Goal: Task Accomplishment & Management: Complete application form

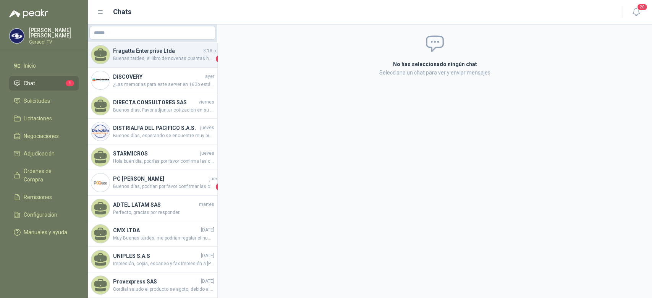
click at [149, 57] on span "Buenas tardes, el libro de novenas cuantas hojas tiene?, material y a cuantas t…" at bounding box center [163, 59] width 101 height 8
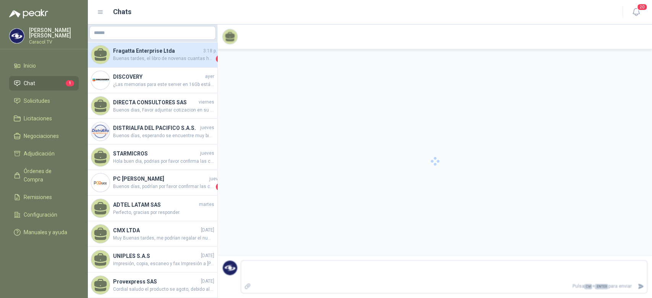
click at [159, 56] on span "Buenas tardes, el libro de novenas cuantas hojas tiene?, material y a cuantas t…" at bounding box center [163, 59] width 101 height 8
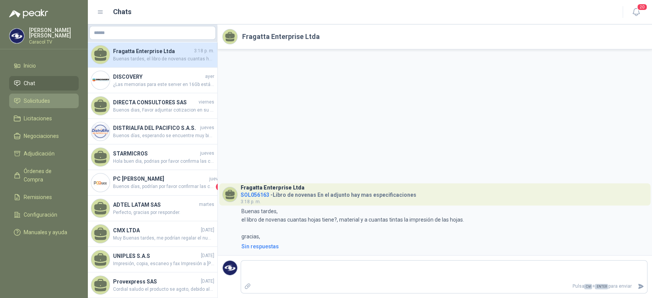
click at [43, 102] on span "Solicitudes" at bounding box center [37, 101] width 26 height 8
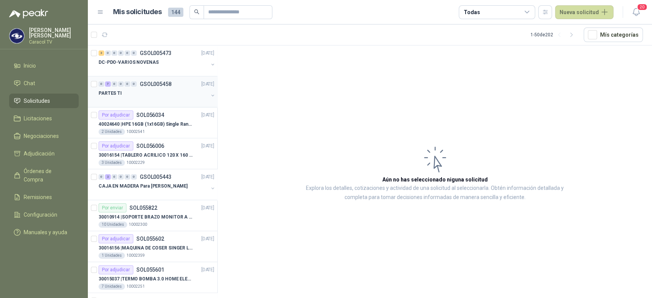
click at [169, 102] on div at bounding box center [153, 101] width 110 height 6
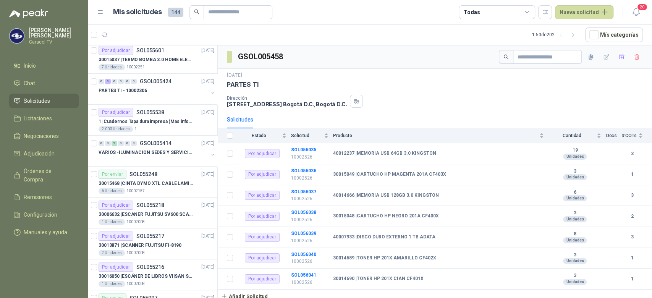
scroll to position [227, 0]
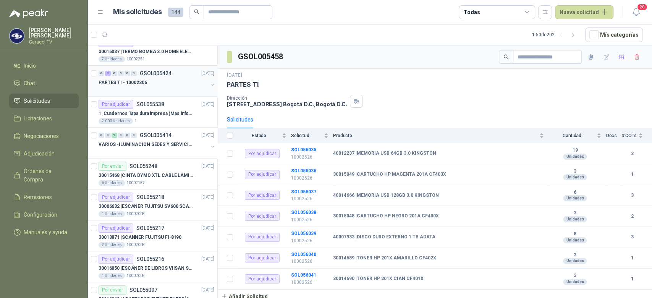
click at [168, 89] on div at bounding box center [153, 90] width 110 height 6
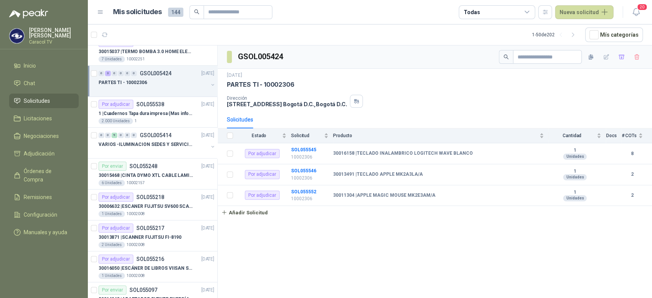
click at [200, 86] on div "PARTES TI - 10002306" at bounding box center [153, 82] width 110 height 9
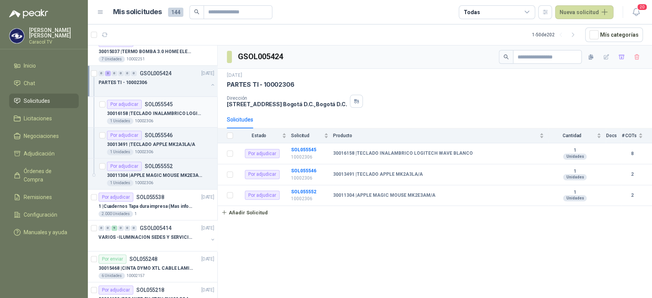
click at [179, 111] on p "30016158 | TECLADO INALAMBRICO LOGITECH WAVE BLANCO" at bounding box center [154, 113] width 95 height 7
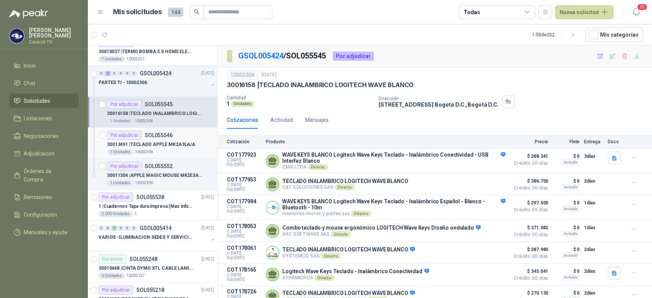
click at [166, 144] on p "30013491 | TECLADO APPLE MK2A3LA/A" at bounding box center [151, 144] width 88 height 7
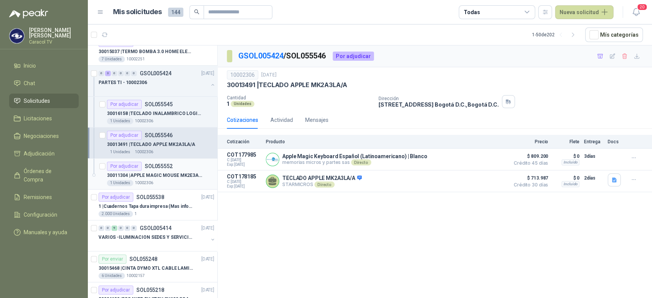
click at [159, 176] on p "30011304 | APPLE MAGIC MOUSE MK2E3AM/A" at bounding box center [154, 175] width 95 height 7
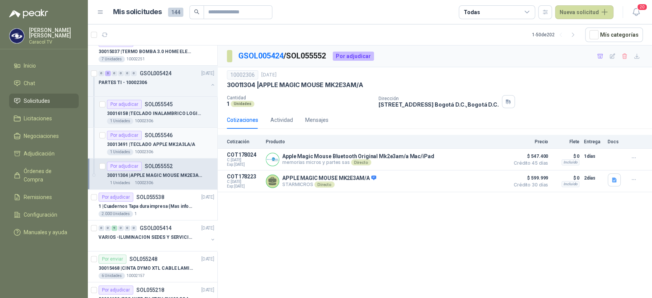
click at [179, 149] on div "1 Unidades 10002306" at bounding box center [160, 152] width 107 height 6
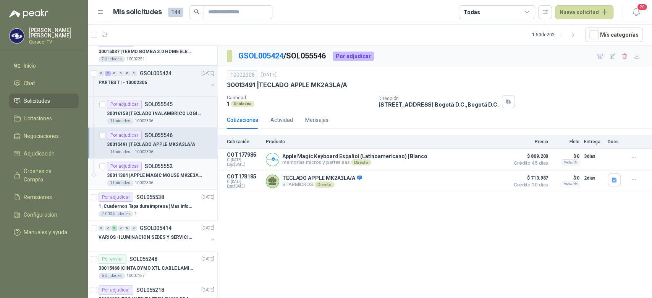
click at [165, 173] on p "30011304 | APPLE MAGIC MOUSE MK2E3AM/A" at bounding box center [154, 175] width 95 height 7
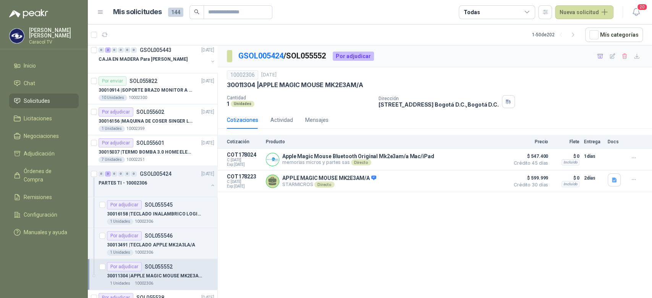
scroll to position [129, 0]
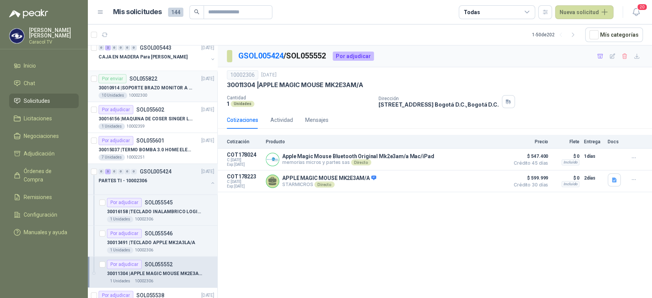
click at [168, 85] on p "30010914 | SOPORTE BRAZO MONITOR A ESCRITORIO NBF80" at bounding box center [145, 87] width 95 height 7
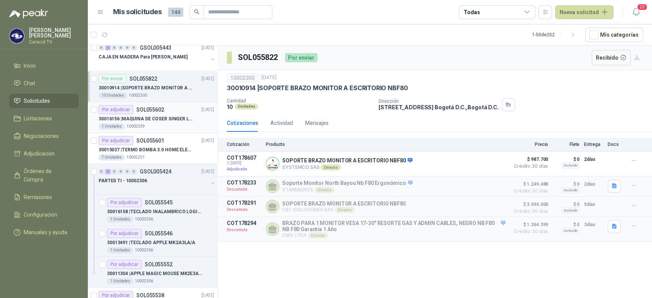
click at [159, 120] on p "30016156 | MAQUINA DE COSER SINGER LCD C5655" at bounding box center [145, 118] width 95 height 7
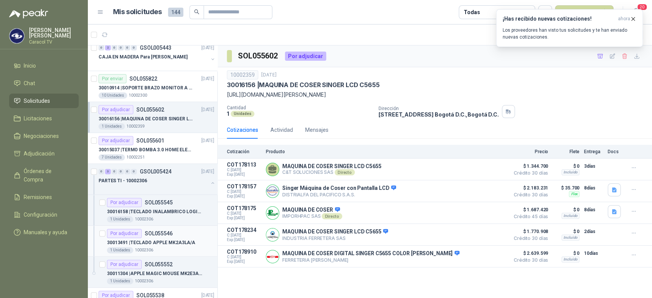
click at [150, 239] on p "30013491 | TECLADO APPLE MK2A3LA/A" at bounding box center [151, 242] width 88 height 7
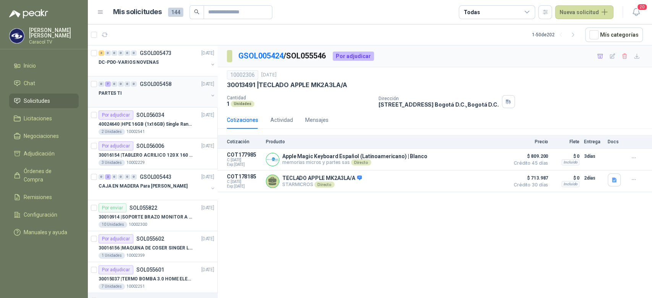
click at [149, 92] on div "PARTES TI" at bounding box center [153, 93] width 110 height 9
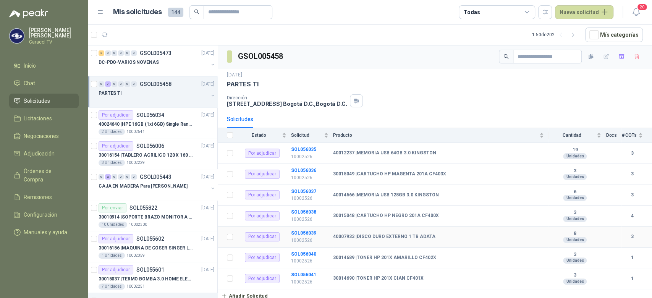
scroll to position [1, 0]
click at [185, 103] on div "0 7 0 0 0 0 GSOL005458 15/09/25 PARTES TI" at bounding box center [152, 91] width 129 height 31
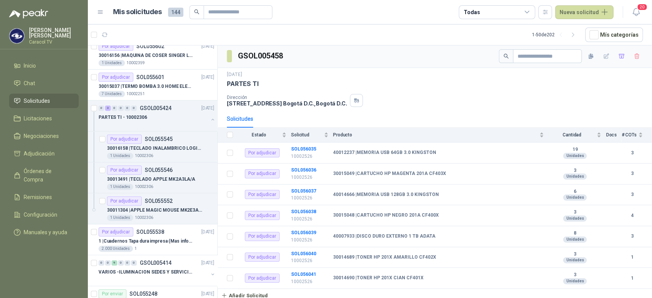
scroll to position [237, 0]
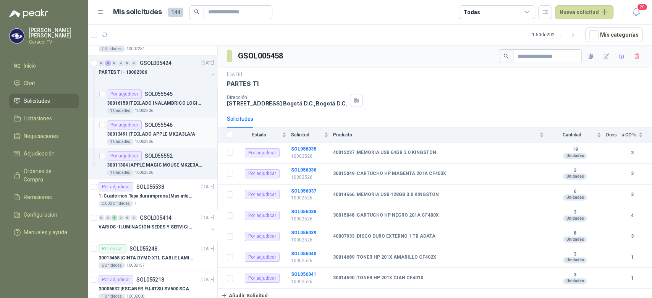
click at [161, 122] on p "SOL055546" at bounding box center [159, 124] width 28 height 5
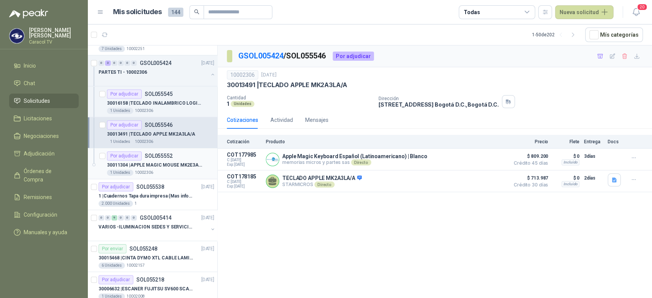
click at [153, 149] on article "Por adjudicar SOL055552 30011304 | APPLE MAGIC MOUSE MK2E3AM/A 1 Unidades 100…" at bounding box center [152, 163] width 129 height 31
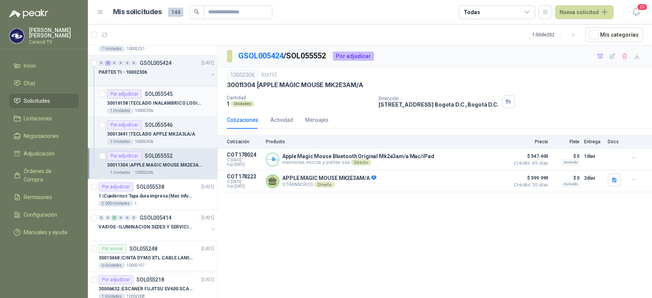
click at [166, 97] on div "Por adjudicar SOL055545" at bounding box center [140, 93] width 66 height 9
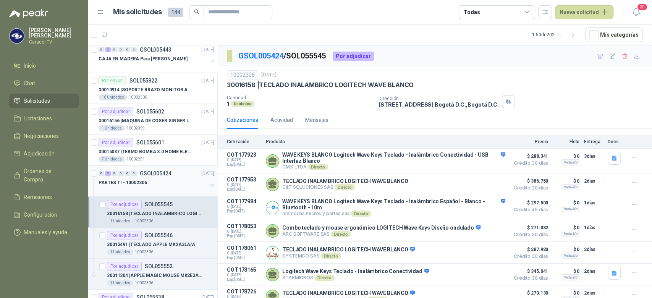
scroll to position [119, 0]
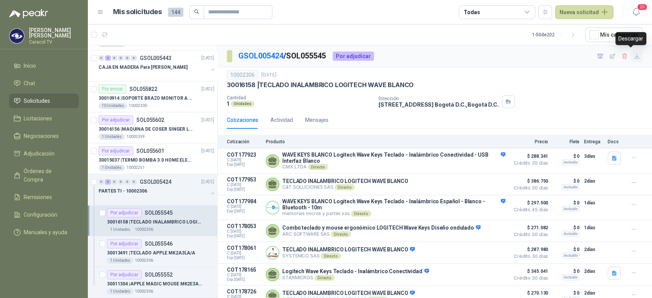
click at [633, 53] on icon "button" at bounding box center [636, 56] width 6 height 6
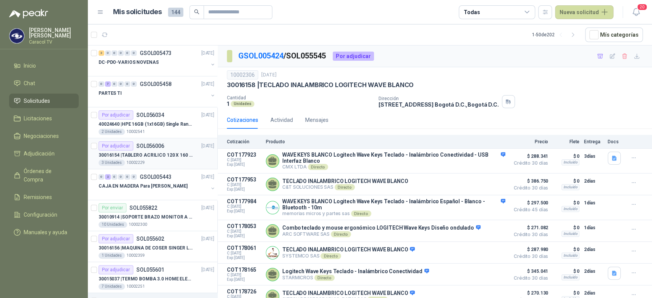
scroll to position [237, 0]
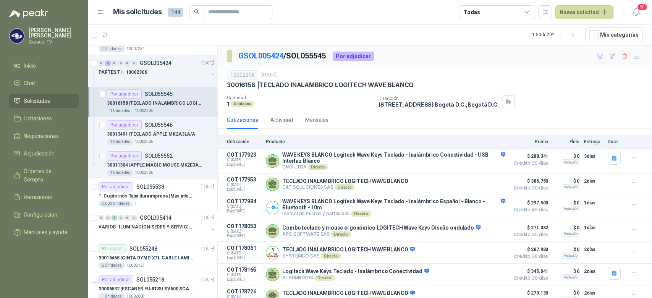
click at [320, 97] on p "Cantidad" at bounding box center [299, 97] width 145 height 5
click at [597, 55] on icon "button" at bounding box center [600, 56] width 6 height 6
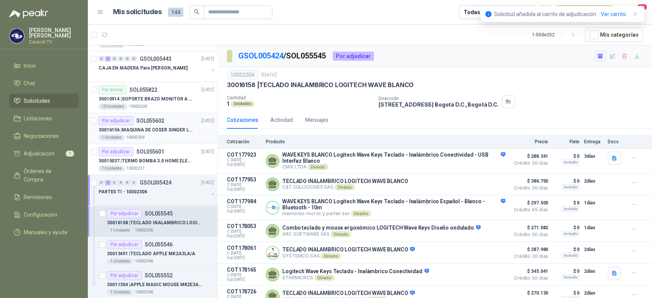
scroll to position [0, 0]
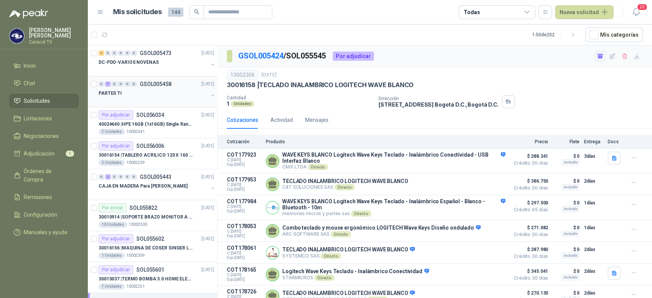
click at [153, 96] on div "PARTES TI" at bounding box center [153, 93] width 110 height 9
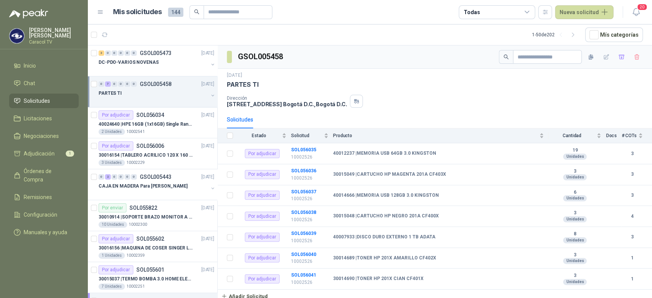
click at [168, 98] on div at bounding box center [153, 101] width 110 height 6
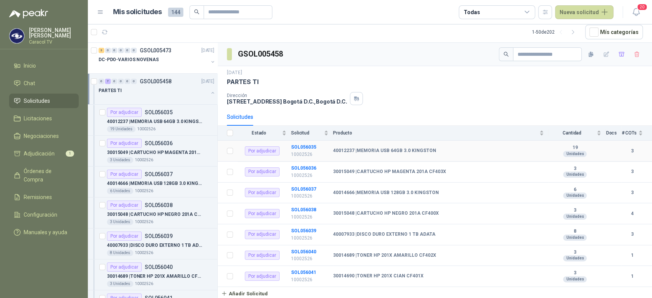
scroll to position [1, 0]
click at [173, 126] on div "19 Unidades 10002526" at bounding box center [160, 129] width 107 height 6
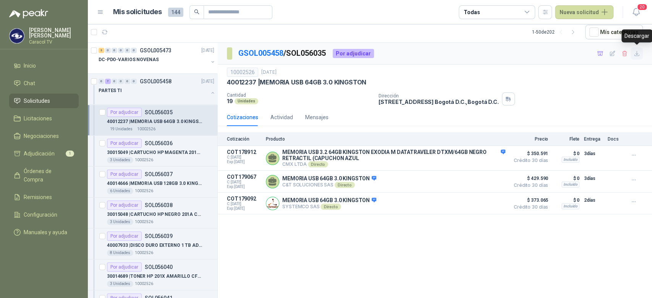
click at [633, 55] on icon "button" at bounding box center [636, 53] width 6 height 6
click at [165, 152] on p "30015049 | CARTUCHO HP MAGENTA 201A CF403X" at bounding box center [154, 152] width 95 height 7
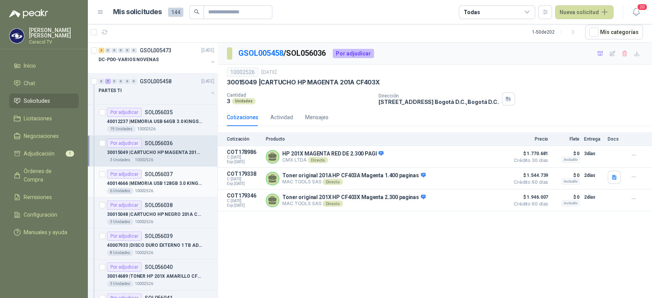
click at [171, 186] on p "40014666 | MEMORIA USB 128GB 3.0 KINGSTON" at bounding box center [154, 183] width 95 height 7
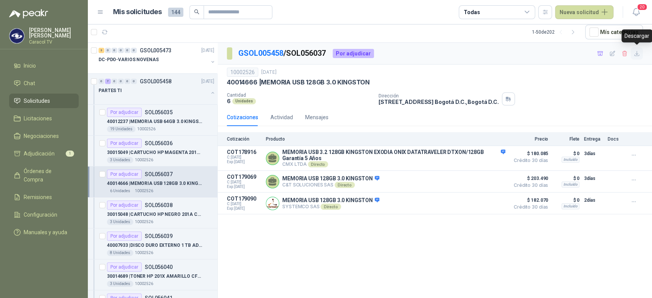
click at [636, 53] on icon "button" at bounding box center [636, 53] width 6 height 6
click at [601, 53] on icon "button" at bounding box center [600, 53] width 6 height 6
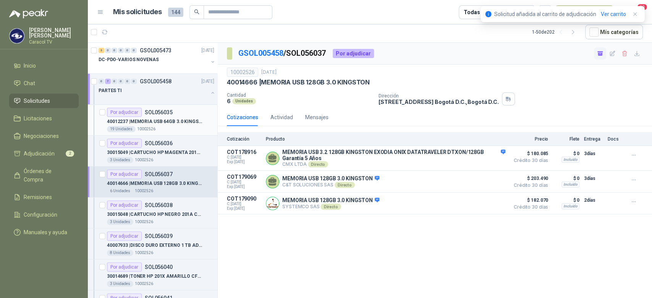
click at [191, 120] on p "40012237 | MEMORIA USB 64GB 3.0 KINGSTON" at bounding box center [154, 121] width 95 height 7
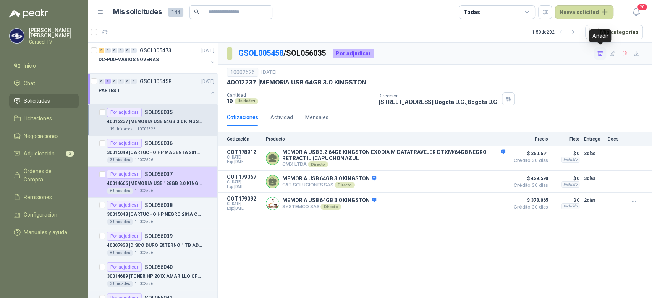
click at [599, 55] on icon "button" at bounding box center [600, 53] width 6 height 6
click at [171, 238] on div "Por adjudicar SOL056039" at bounding box center [160, 235] width 107 height 9
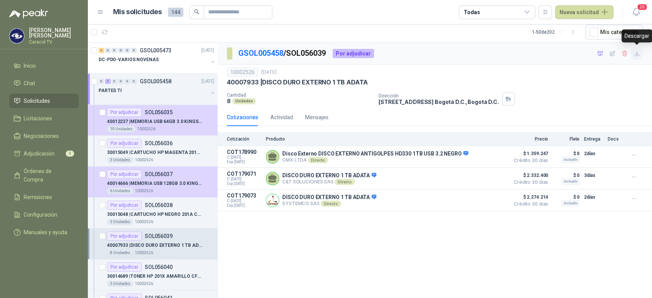
click at [635, 53] on icon "button" at bounding box center [636, 53] width 6 height 6
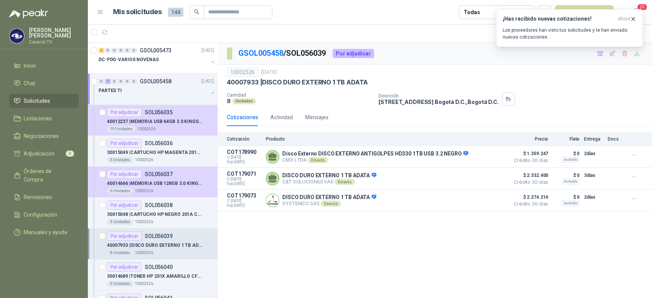
click at [634, 79] on div "40007933 | DISCO DURO EXTERNO 1 TB ADATA" at bounding box center [435, 82] width 416 height 8
click at [599, 54] on icon "button" at bounding box center [600, 53] width 6 height 6
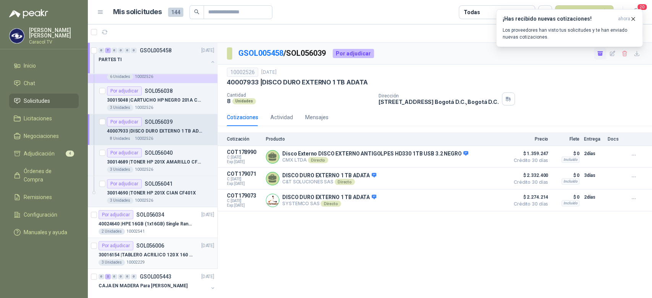
scroll to position [119, 0]
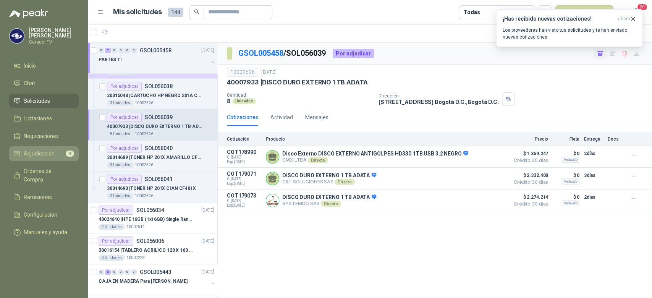
click at [41, 151] on span "Adjudicación" at bounding box center [39, 153] width 31 height 8
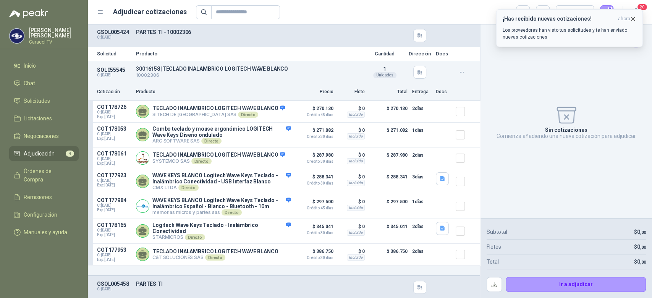
click at [634, 18] on icon "button" at bounding box center [632, 19] width 6 height 6
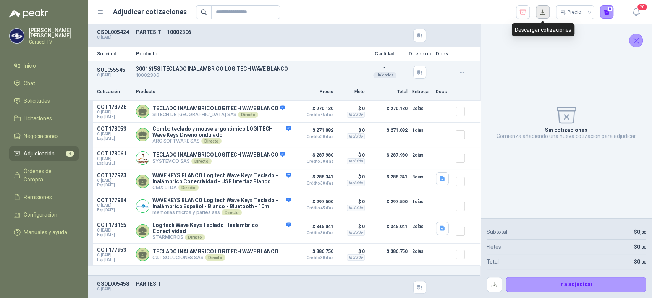
click at [539, 11] on button "button" at bounding box center [543, 12] width 14 height 14
click at [295, 55] on p "Producto" at bounding box center [248, 53] width 225 height 5
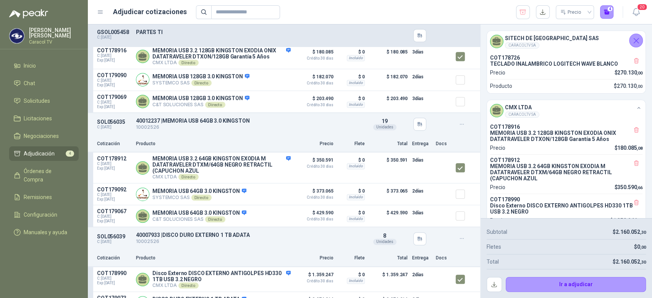
scroll to position [340, 0]
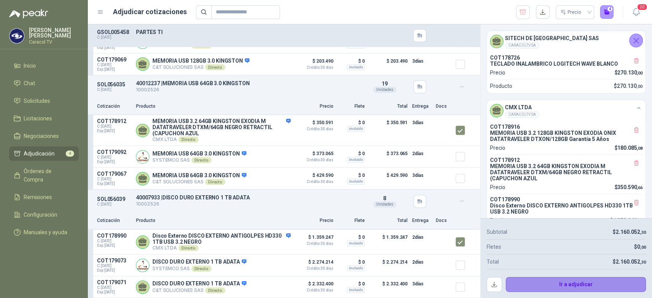
click at [545, 282] on button "Ir a adjudicar" at bounding box center [575, 284] width 140 height 15
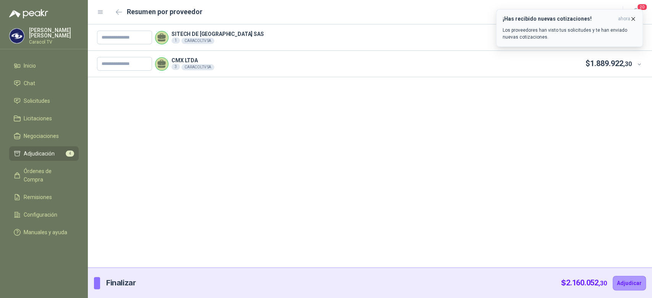
drag, startPoint x: 635, startPoint y: 18, endPoint x: 522, endPoint y: 43, distance: 115.3
click at [634, 18] on icon "button" at bounding box center [632, 19] width 6 height 6
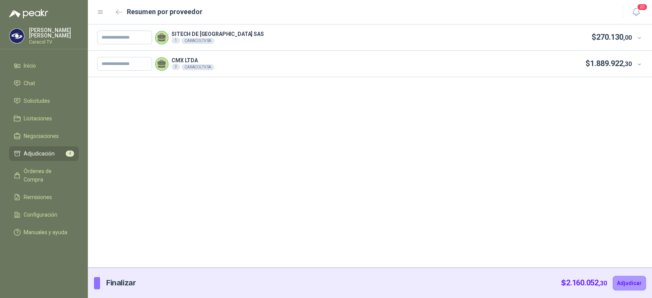
click at [610, 35] on span "270.130 ,00" at bounding box center [613, 36] width 35 height 9
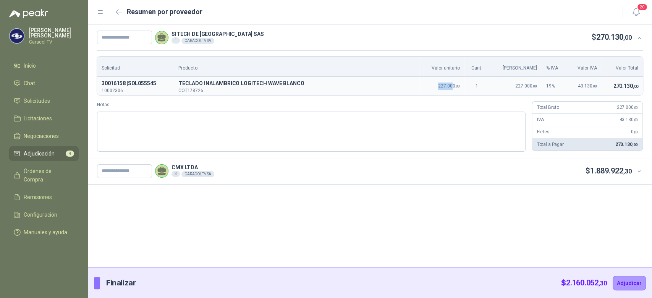
drag, startPoint x: 440, startPoint y: 88, endPoint x: 458, endPoint y: 89, distance: 18.3
click at [458, 89] on td "227.000 ,00" at bounding box center [441, 86] width 45 height 18
click at [456, 86] on span "227.000 ,00" at bounding box center [449, 85] width 22 height 5
click at [128, 37] on input "text" at bounding box center [124, 38] width 55 height 14
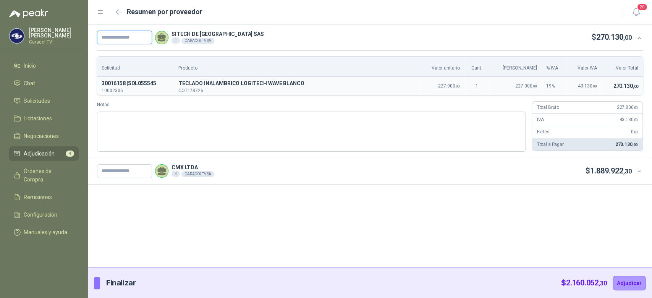
paste input "**********"
type input "**********"
click at [212, 126] on textarea "Notas" at bounding box center [311, 131] width 428 height 40
click at [637, 35] on icon at bounding box center [639, 38] width 6 height 6
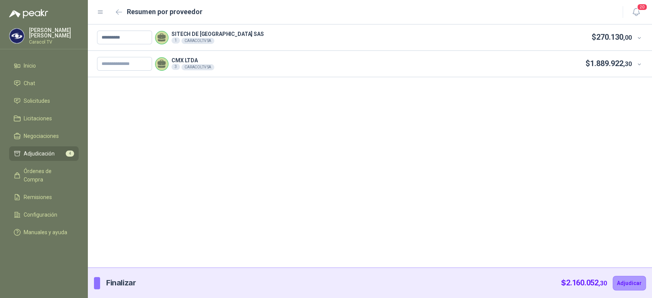
click at [636, 64] on icon at bounding box center [639, 64] width 6 height 6
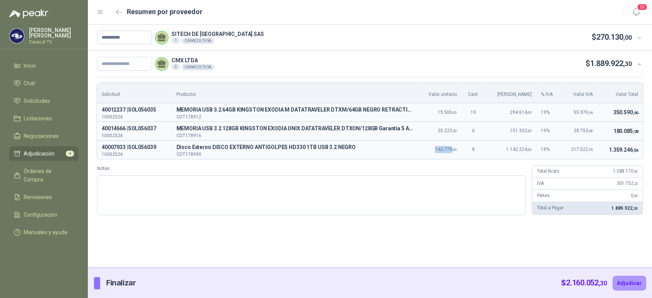
drag, startPoint x: 432, startPoint y: 152, endPoint x: 456, endPoint y: 149, distance: 23.5
click at [456, 149] on td "142.778 ,00" at bounding box center [439, 149] width 44 height 18
copy span "142.778"
click at [323, 168] on label "Notas" at bounding box center [311, 168] width 428 height 7
click at [323, 175] on textarea "Notas" at bounding box center [311, 195] width 428 height 40
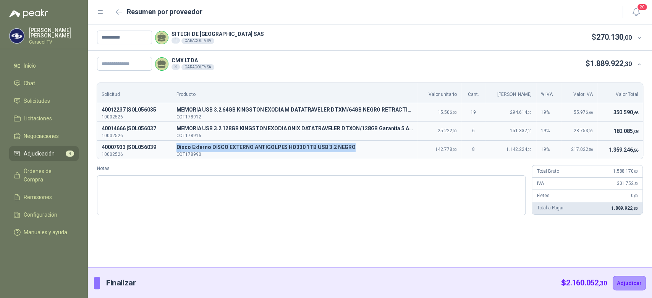
drag, startPoint x: 361, startPoint y: 148, endPoint x: 179, endPoint y: 147, distance: 181.7
click at [179, 147] on td "D Disco Externo DISCO EXTERNO ANTIGOLPES HD330 1TB USB 3.2 NEGRO COT178990" at bounding box center [294, 149] width 245 height 18
copy p "D Disco Externo DISCO EXTERNO ANTIGOLPES HD330 1TB USB 3.2 NEGRO"
drag, startPoint x: 428, startPoint y: 131, endPoint x: 456, endPoint y: 131, distance: 28.3
click at [456, 131] on td "25.222 ,00" at bounding box center [439, 130] width 44 height 19
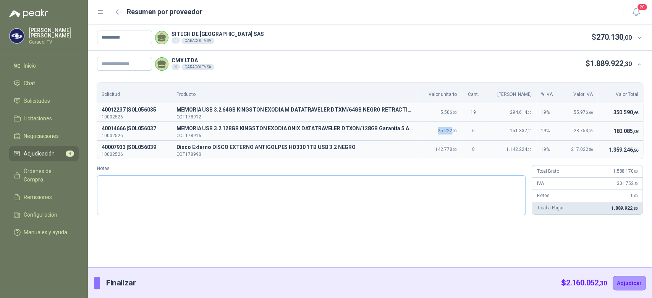
copy span "25.222"
drag, startPoint x: 443, startPoint y: 113, endPoint x: 455, endPoint y: 111, distance: 12.8
click at [455, 111] on td "15.506 ,00" at bounding box center [439, 112] width 44 height 19
copy span "15.506"
click at [137, 63] on input "text" at bounding box center [124, 64] width 55 height 14
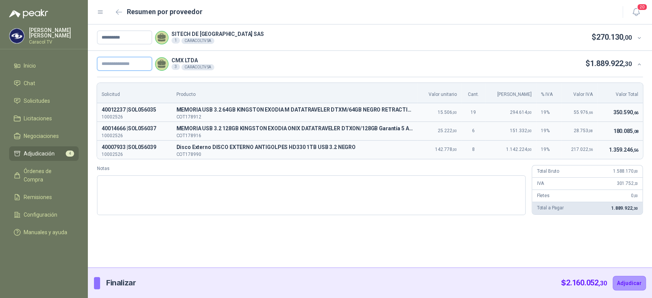
paste input "**********"
type input "**********"
click at [638, 284] on button "Adjudicar" at bounding box center [628, 283] width 33 height 15
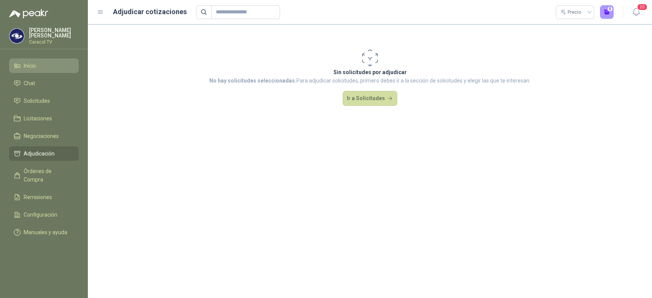
click at [42, 68] on li "Inicio" at bounding box center [44, 65] width 60 height 8
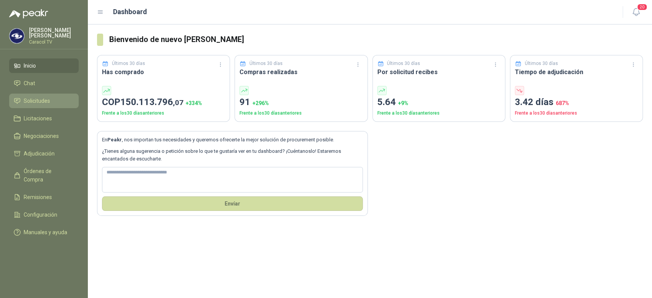
click at [47, 100] on span "Solicitudes" at bounding box center [37, 101] width 26 height 8
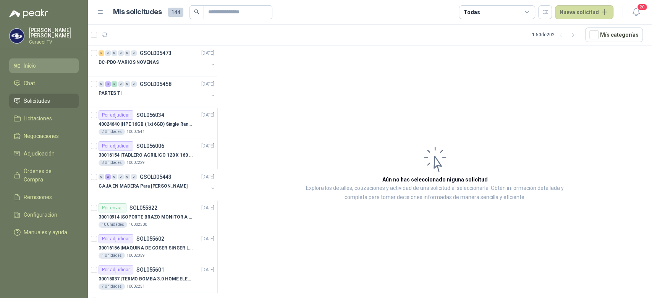
click at [39, 63] on li "Inicio" at bounding box center [44, 65] width 60 height 8
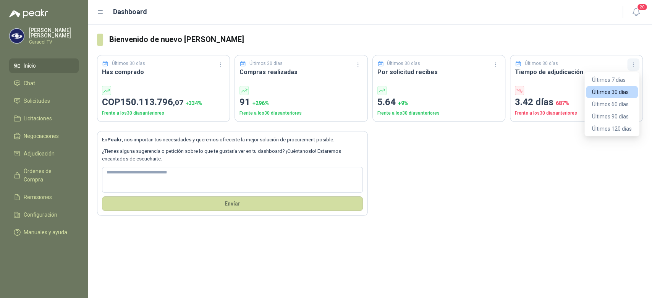
click at [634, 65] on icon "button" at bounding box center [633, 64] width 6 height 6
click at [618, 128] on button "Últimos 120 días" at bounding box center [612, 129] width 52 height 12
click at [631, 62] on icon "button" at bounding box center [633, 64] width 6 height 6
click at [604, 84] on button "Últimos 7 días" at bounding box center [612, 80] width 52 height 12
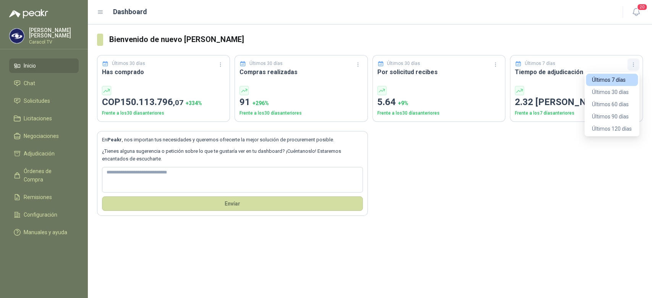
click at [630, 63] on icon "button" at bounding box center [633, 64] width 6 height 6
drag, startPoint x: 626, startPoint y: 84, endPoint x: 607, endPoint y: 100, distance: 24.1
click at [607, 100] on div "Últimos 7 días Últimos 30 días Últimos 60 días Últimos 90 días Últimos 120 días" at bounding box center [612, 104] width 52 height 61
click at [605, 99] on button "Últimos 60 días" at bounding box center [612, 104] width 52 height 12
click at [633, 61] on icon "button" at bounding box center [633, 64] width 6 height 6
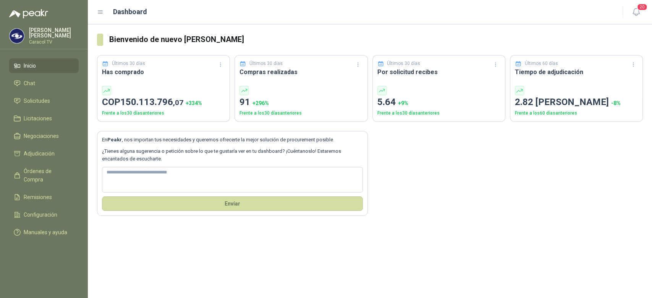
click at [606, 37] on h3 "Bienvenido de nuevo [PERSON_NAME]" at bounding box center [375, 40] width 533 height 12
click at [31, 98] on span "Solicitudes" at bounding box center [37, 101] width 26 height 8
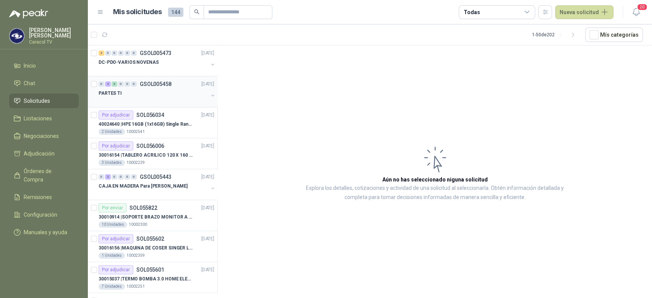
click at [154, 92] on div "PARTES TI" at bounding box center [153, 93] width 110 height 9
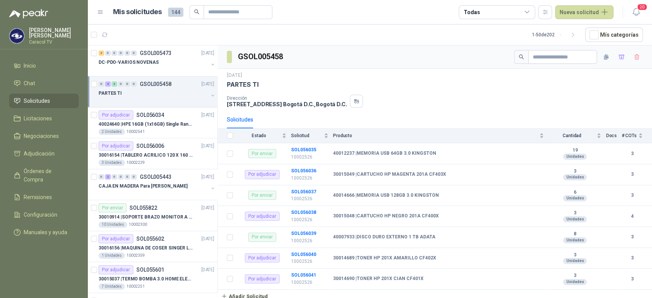
click at [170, 101] on div at bounding box center [153, 101] width 110 height 6
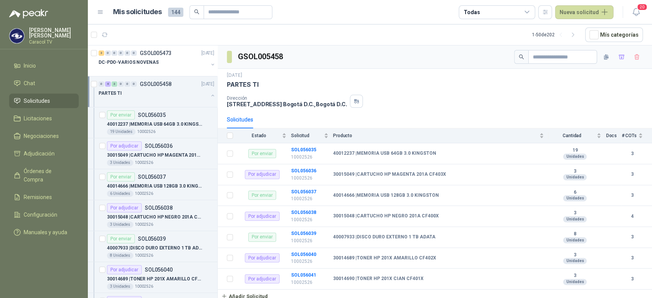
scroll to position [3, 0]
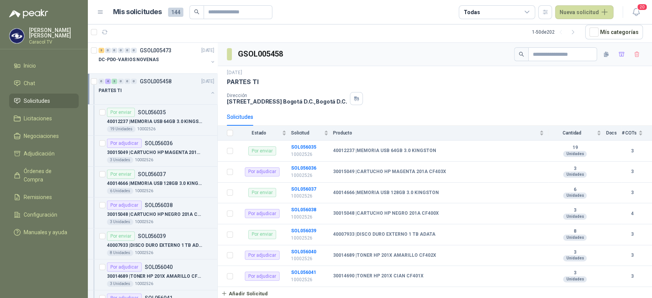
click at [505, 10] on div "Todas" at bounding box center [496, 12] width 76 height 14
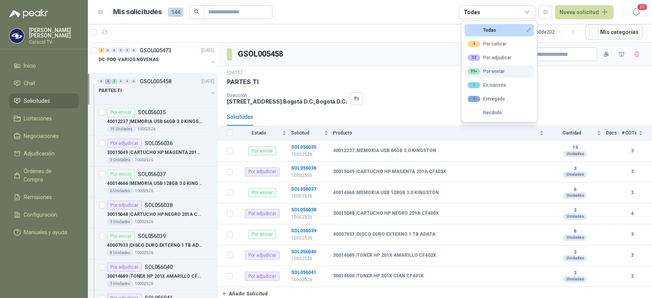
click at [503, 65] on button "99+ Por enviar" at bounding box center [498, 71] width 69 height 12
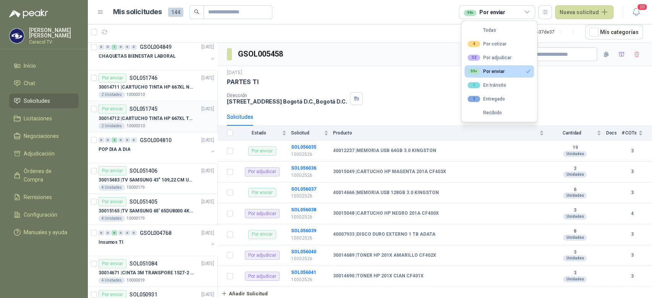
scroll to position [990, 0]
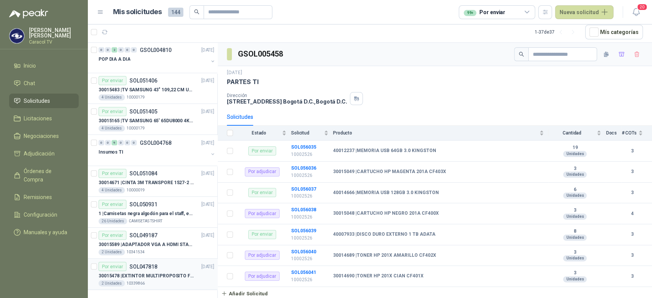
click at [157, 271] on div "30015478 | EXTINTOR MULTIPROPOSITO F-500 EA 1.5 GL" at bounding box center [156, 275] width 116 height 9
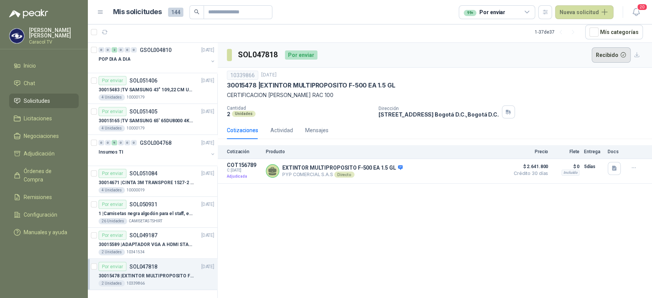
click at [604, 53] on button "Recibido" at bounding box center [610, 54] width 39 height 15
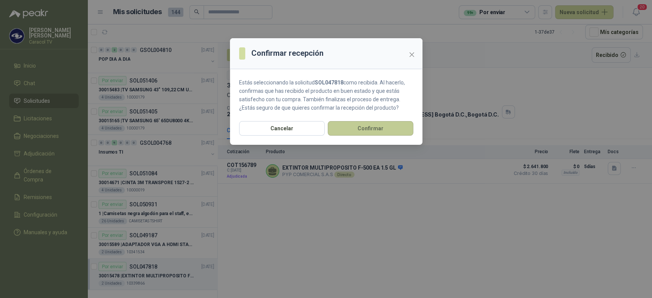
click at [375, 126] on button "Confirmar" at bounding box center [370, 128] width 86 height 15
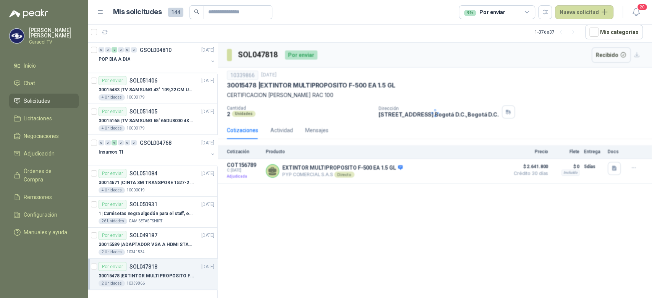
click at [163, 241] on p "30015589 | ADAPTADOR VGA A HDMI STARTECH VGA2HDU. TIENE QUE SER LA MARCA DEL EN…" at bounding box center [145, 244] width 95 height 7
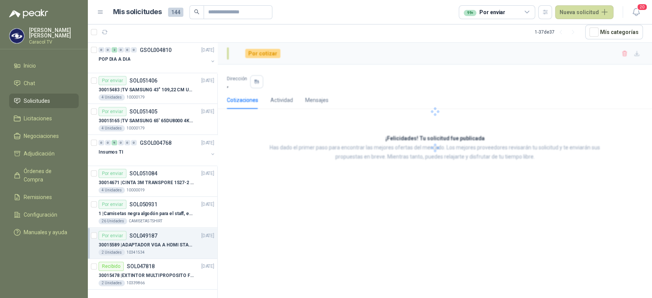
click at [160, 243] on p "30015589 | ADAPTADOR VGA A HDMI STARTECH VGA2HDU. TIENE QUE SER LA MARCA DEL EN…" at bounding box center [145, 244] width 95 height 7
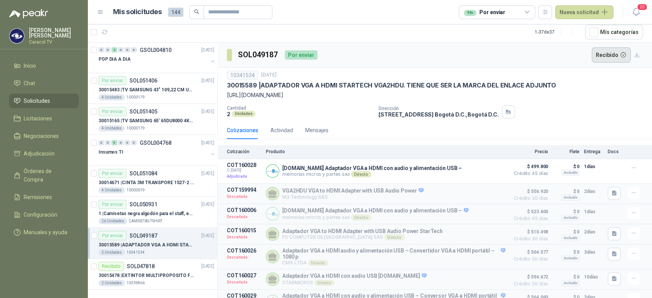
click at [599, 53] on button "Recibido" at bounding box center [610, 54] width 39 height 15
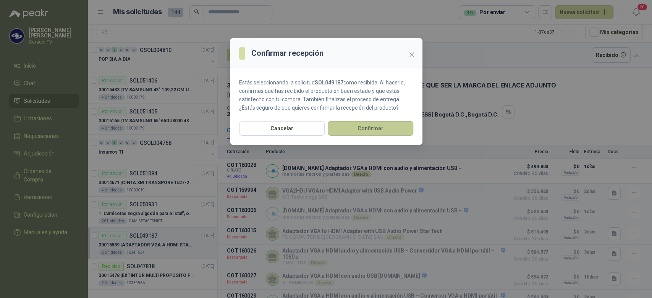
click at [358, 130] on button "Confirmar" at bounding box center [370, 128] width 86 height 15
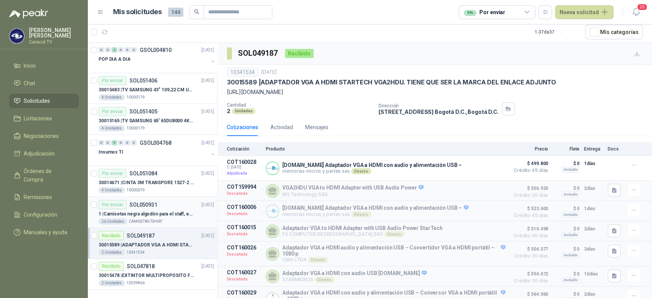
click at [173, 211] on p "1 | Camisetas negra algodón para el staff, estampadas en espalda y frente con e…" at bounding box center [145, 213] width 95 height 7
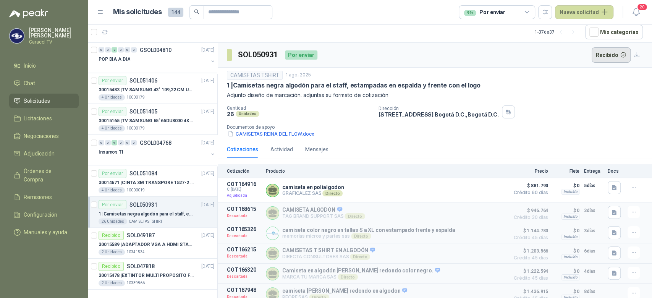
click at [607, 52] on button "Recibido" at bounding box center [610, 54] width 39 height 15
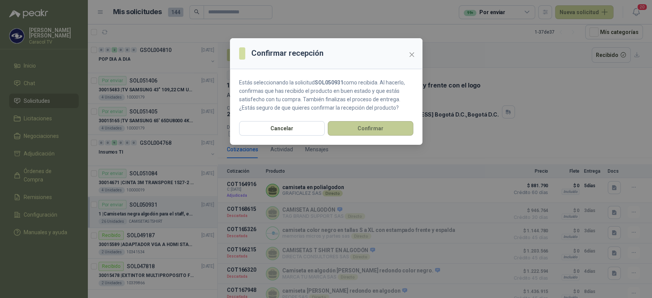
click at [368, 131] on button "Confirmar" at bounding box center [370, 128] width 86 height 15
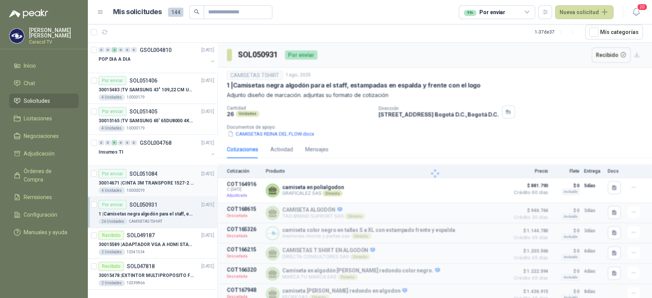
click at [172, 182] on body "Diego Armando Chacon Mora Caracol TV Inicio Chat Solicitudes Licitaciones Negoc…" at bounding box center [326, 149] width 652 height 298
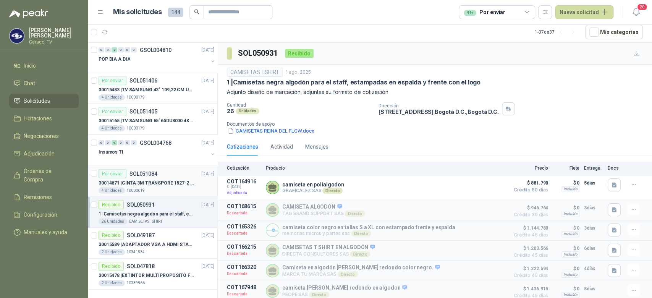
click at [160, 181] on p "30014671 | CINTA 3M TRANSPORE 1527-2 2" X ROLLO" at bounding box center [145, 182] width 95 height 7
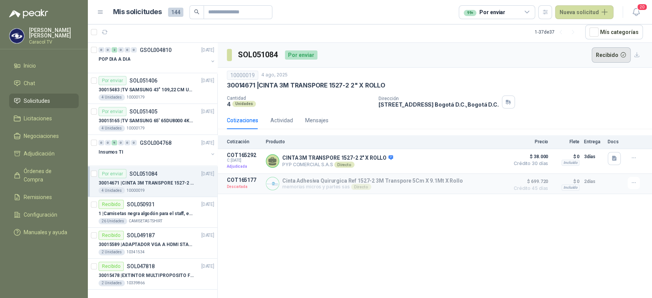
click at [607, 53] on button "Recibido" at bounding box center [610, 54] width 39 height 15
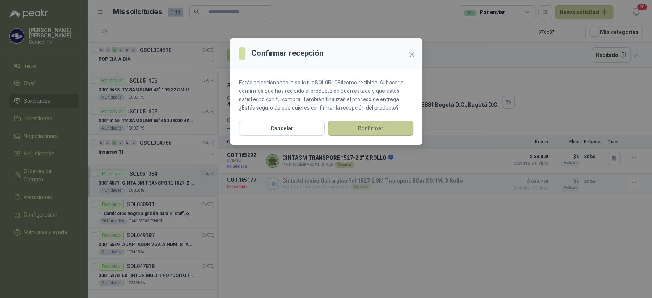
click at [373, 127] on button "Confirmar" at bounding box center [370, 128] width 86 height 15
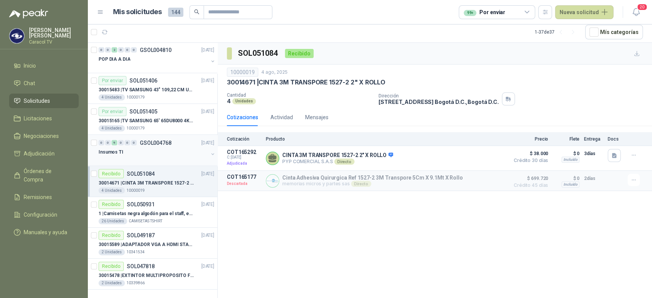
click at [184, 156] on div at bounding box center [153, 159] width 110 height 6
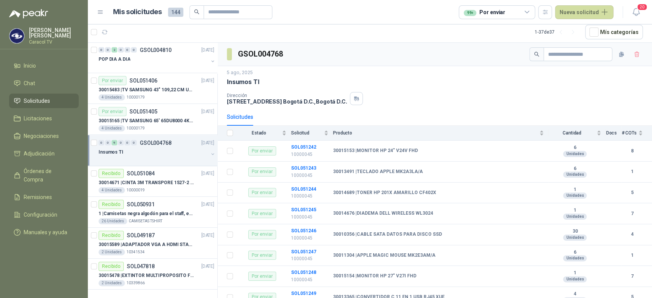
click at [202, 156] on div at bounding box center [153, 159] width 110 height 6
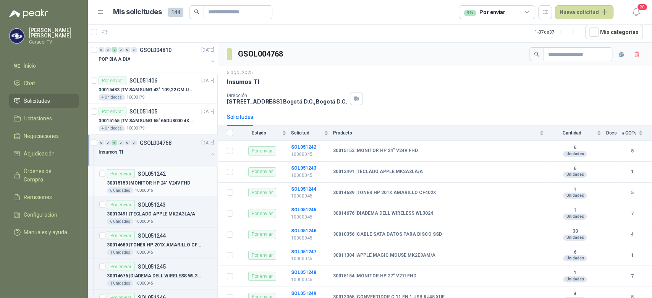
click at [165, 178] on div "30015153 | MONITOR HP 24" V24V FHD" at bounding box center [160, 182] width 107 height 9
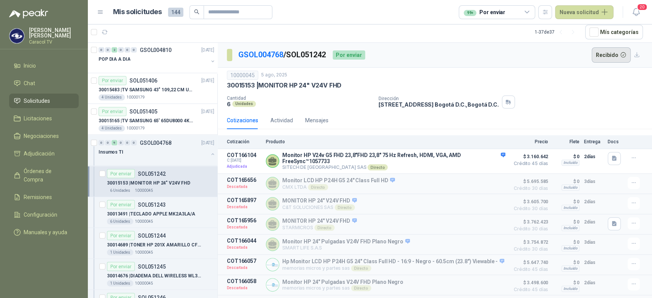
click at [610, 50] on button "Recibido" at bounding box center [610, 54] width 39 height 15
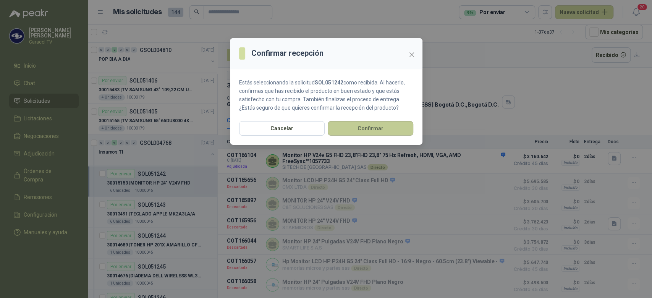
click at [348, 124] on button "Confirmar" at bounding box center [370, 128] width 86 height 15
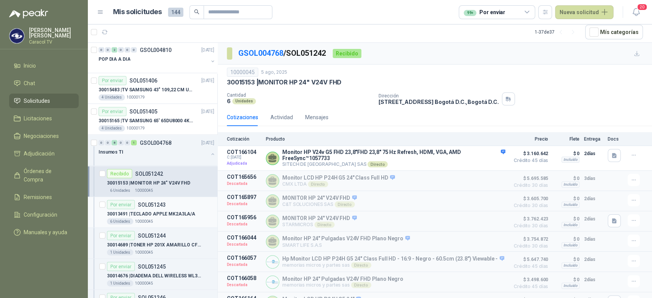
click at [156, 214] on p "30013491 | TECLADO APPLE MK2A3LA/A" at bounding box center [151, 213] width 88 height 7
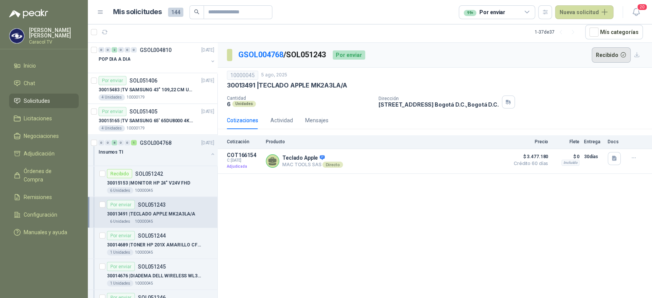
click at [605, 52] on button "Recibido" at bounding box center [610, 54] width 39 height 15
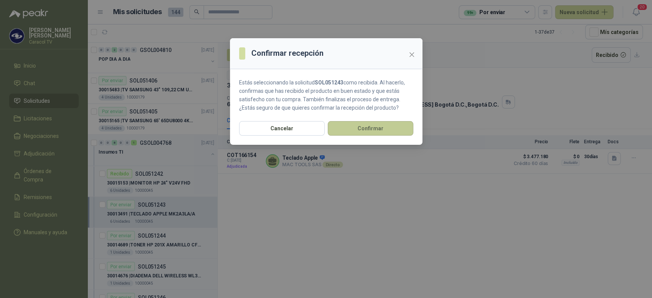
click at [378, 129] on button "Confirmar" at bounding box center [370, 128] width 86 height 15
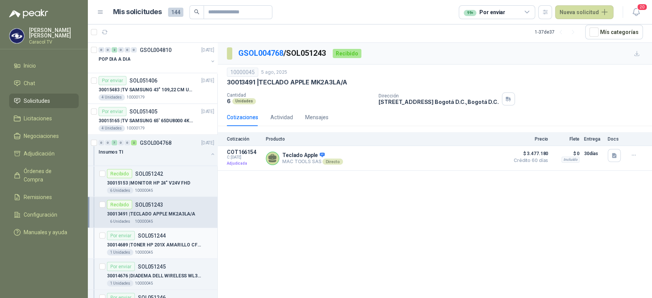
click at [156, 246] on div "30014689 | TONER HP 201X AMARILLO CF402X" at bounding box center [160, 244] width 107 height 9
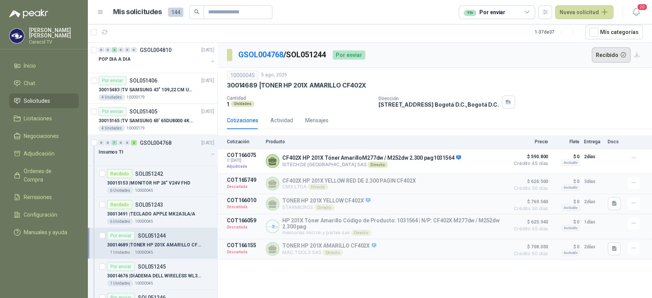
click at [606, 58] on button "Recibido" at bounding box center [610, 54] width 39 height 15
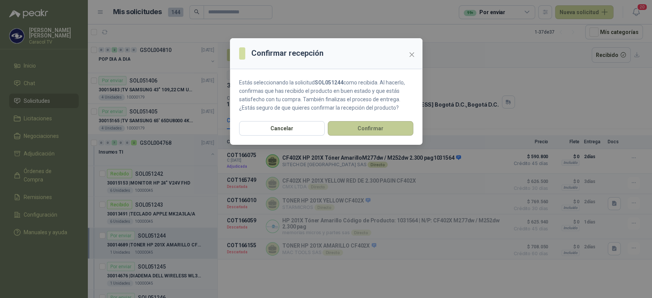
click at [378, 130] on button "Confirmar" at bounding box center [370, 128] width 86 height 15
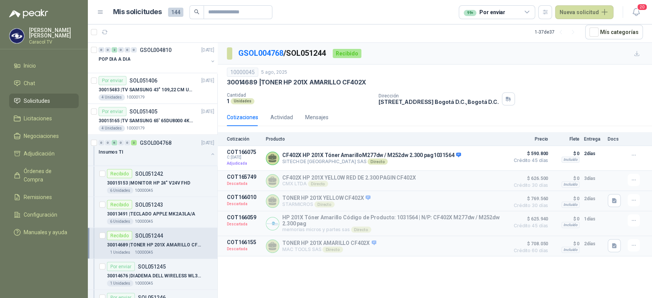
click at [165, 272] on p "30014676 | DIADEMA DELL WIRELESS WL3024" at bounding box center [154, 275] width 95 height 7
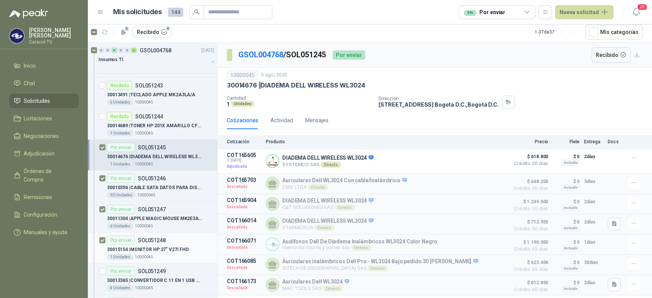
scroll to position [1228, 0]
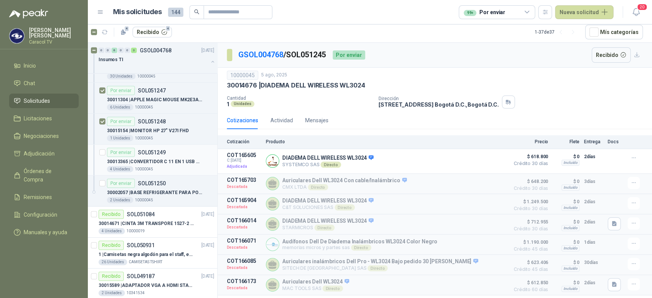
click at [104, 151] on article "Por enviar SOL051249 30013365 | CONVERTIDOR C 11 EN 1 USB RJ45 XUE 4 Unidades…" at bounding box center [152, 160] width 129 height 31
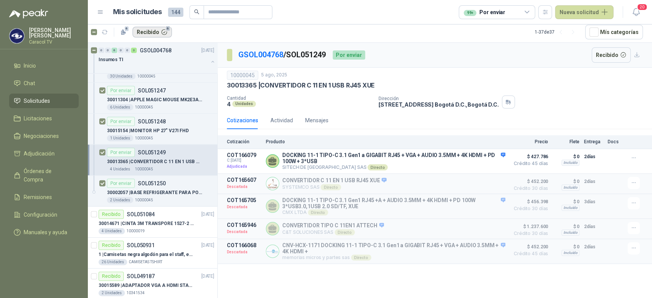
click at [148, 30] on button "Recibido 6" at bounding box center [151, 32] width 39 height 11
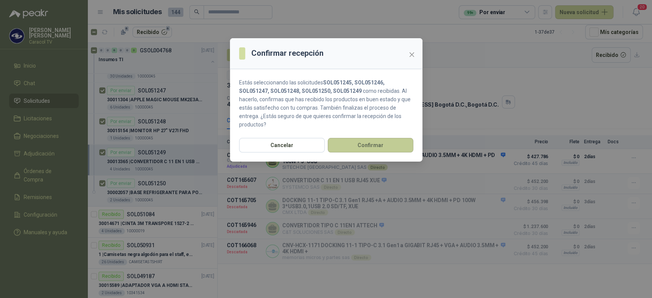
click at [363, 142] on button "Confirmar" at bounding box center [370, 145] width 86 height 15
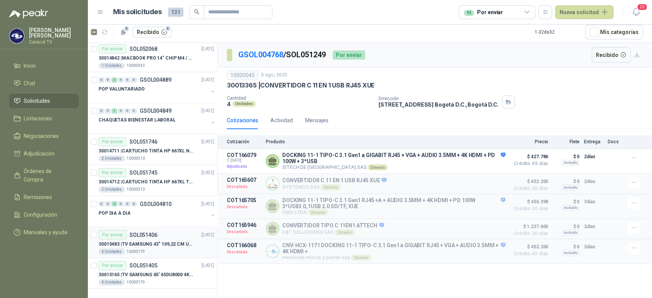
scroll to position [836, 0]
click at [161, 242] on p "30015483 | TV SAMSUNG 43" 109,22 CM U8000F 4K UHD" at bounding box center [145, 243] width 95 height 7
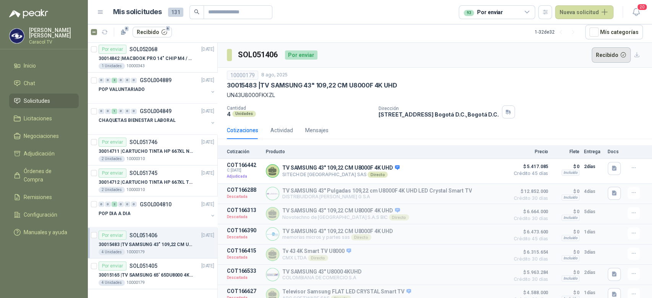
click at [610, 55] on button "Recibido" at bounding box center [610, 54] width 39 height 15
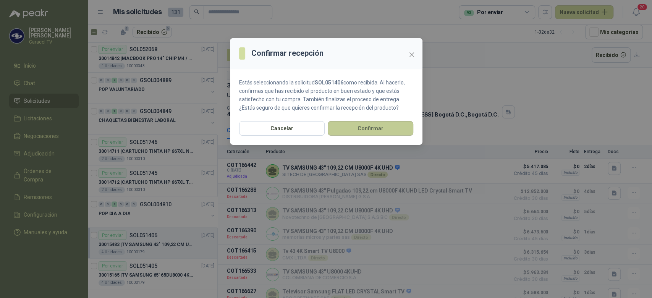
click at [397, 128] on button "Confirmar" at bounding box center [370, 128] width 86 height 15
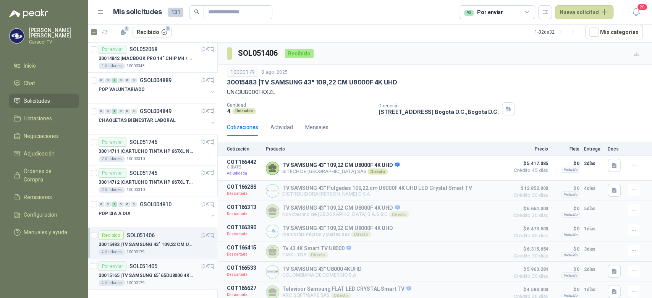
click at [150, 272] on p "30015165 | TV SAMSUNG 65' 65DU8000 4K UHD LED" at bounding box center [145, 274] width 95 height 7
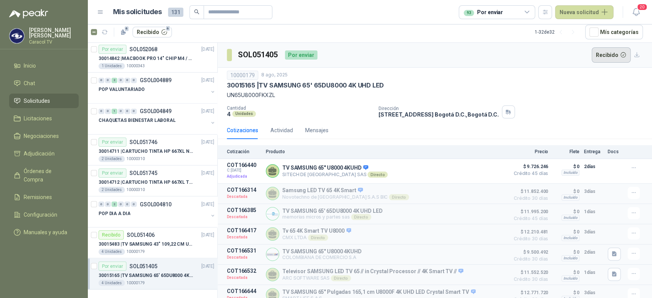
click at [595, 52] on button "Recibido" at bounding box center [610, 54] width 39 height 15
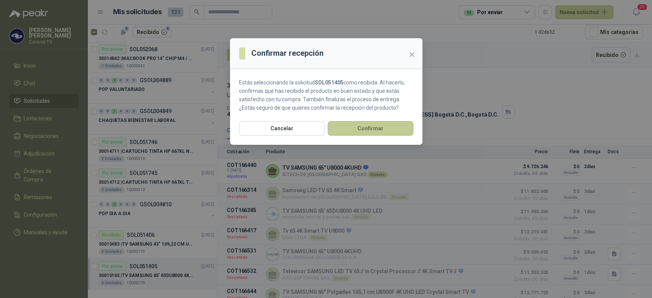
click at [379, 130] on button "Confirmar" at bounding box center [370, 128] width 86 height 15
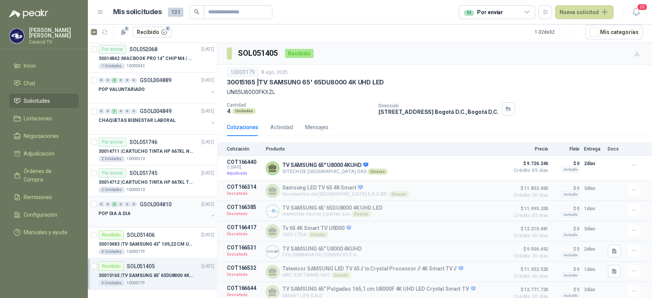
click at [150, 212] on div "POP DIA A DIA" at bounding box center [153, 212] width 110 height 9
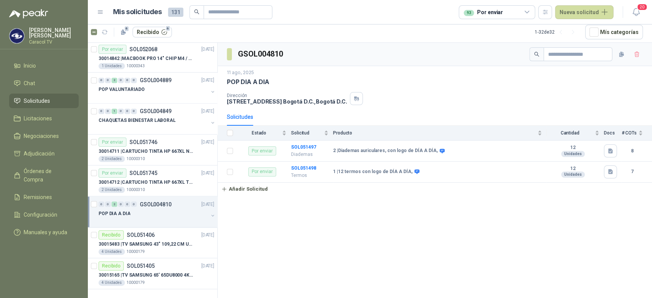
click at [166, 214] on div "POP DIA A DIA" at bounding box center [153, 212] width 110 height 9
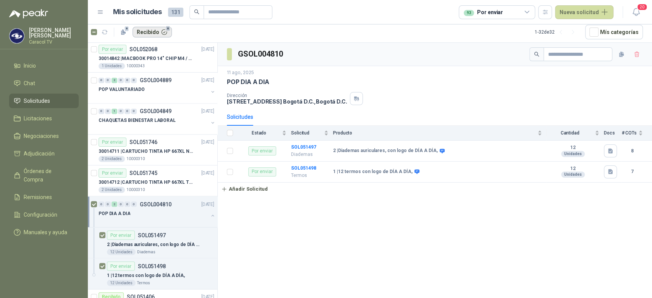
click at [150, 34] on button "Recibido 8" at bounding box center [151, 32] width 39 height 11
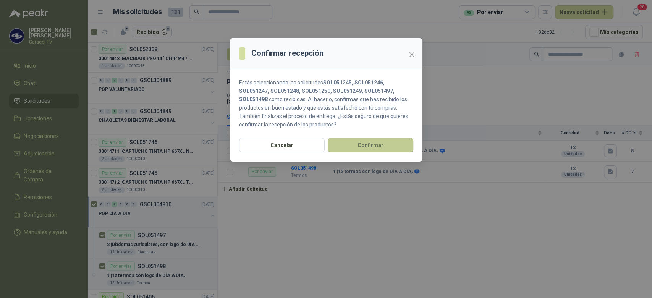
click at [373, 147] on button "Confirmar" at bounding box center [370, 145] width 86 height 15
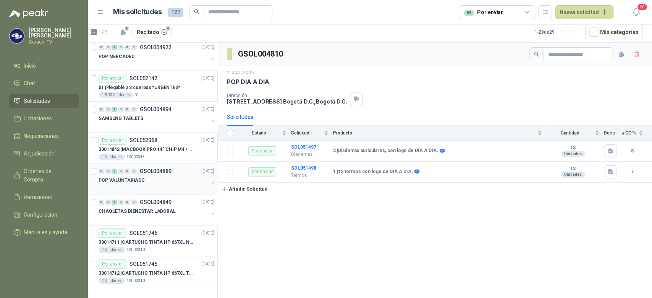
scroll to position [744, 0]
click at [155, 217] on div at bounding box center [153, 220] width 110 height 6
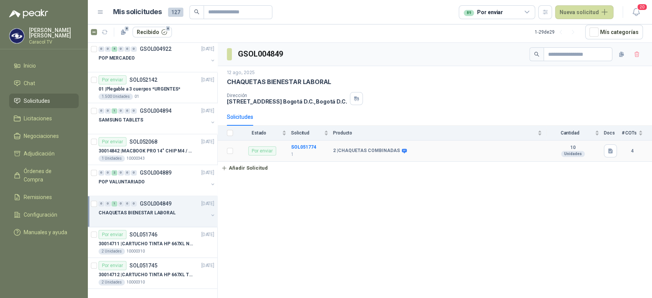
click at [463, 148] on div "2 | CHAQUETAS COMBINADAS" at bounding box center [437, 151] width 209 height 6
click at [150, 31] on button "Recibido 9" at bounding box center [151, 32] width 39 height 11
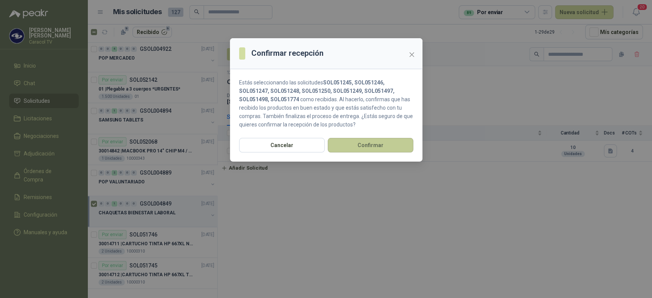
click at [363, 142] on button "Confirmar" at bounding box center [370, 145] width 86 height 15
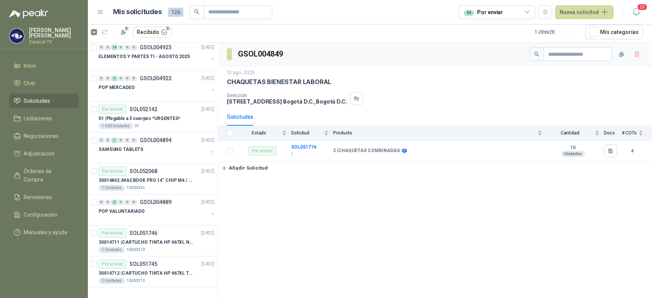
scroll to position [713, 0]
click at [159, 211] on div "POP VALUNTARIADO" at bounding box center [153, 212] width 110 height 9
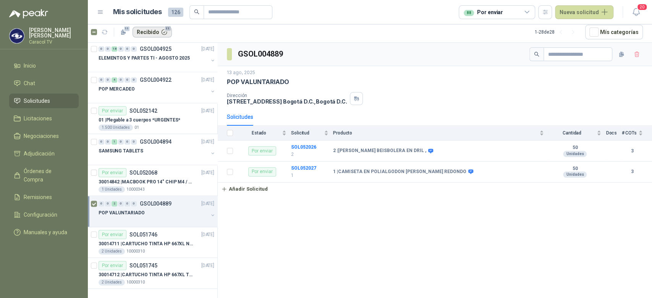
click at [166, 32] on button "Recibido 11" at bounding box center [151, 32] width 39 height 11
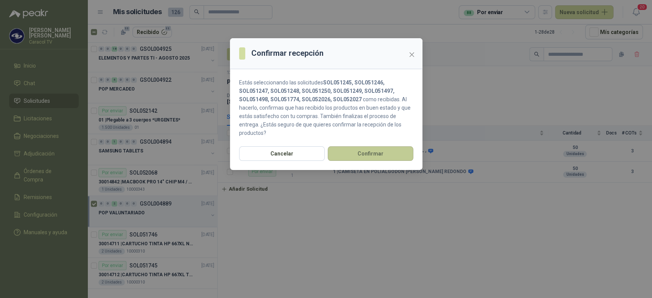
click at [385, 152] on button "Confirmar" at bounding box center [370, 153] width 86 height 15
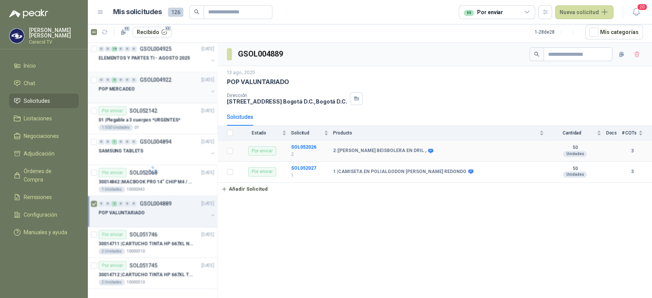
scroll to position [682, 0]
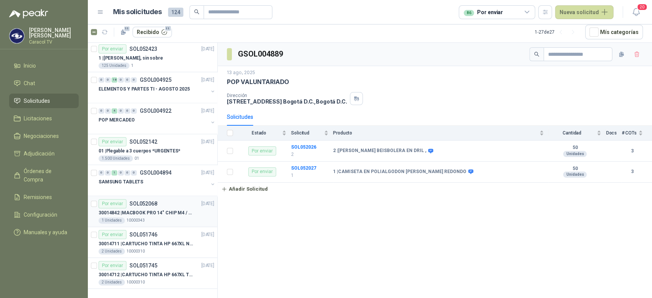
click at [158, 215] on p "30014842 | MACBOOK PRO 14" CHIP M4 / SSD 1TB - 24 GB RAM" at bounding box center [145, 212] width 95 height 7
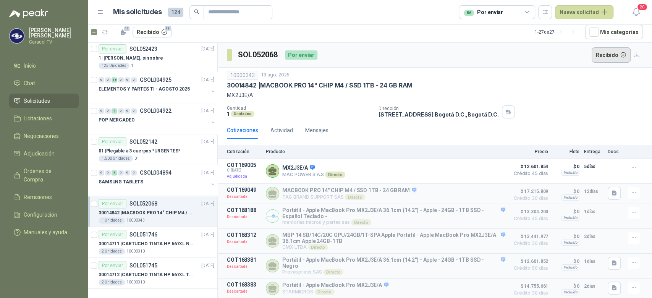
click at [603, 53] on button "Recibido" at bounding box center [610, 54] width 39 height 15
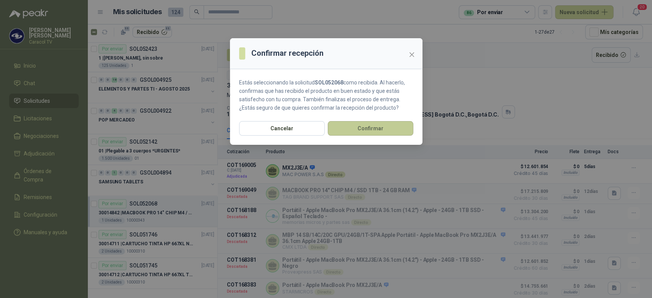
click at [377, 128] on button "Confirmar" at bounding box center [370, 128] width 86 height 15
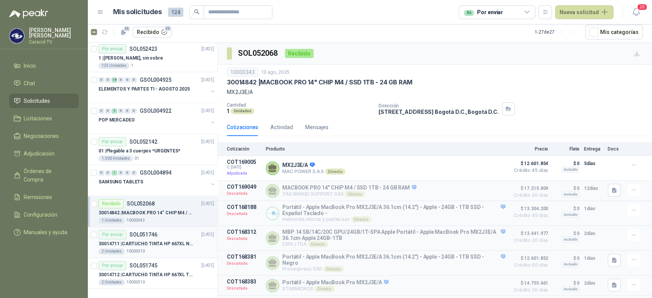
click at [148, 246] on div "30014711 | CARTUCHO TINTA HP 667XL NEGRO" at bounding box center [156, 243] width 116 height 9
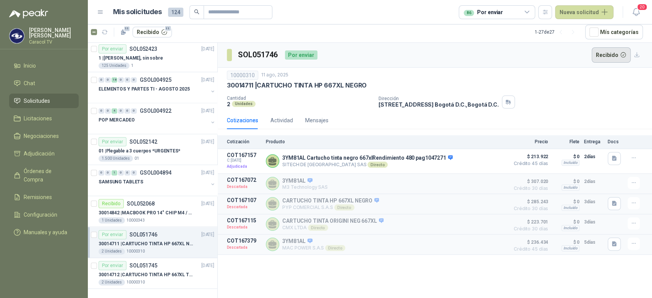
click at [609, 51] on button "Recibido" at bounding box center [610, 54] width 39 height 15
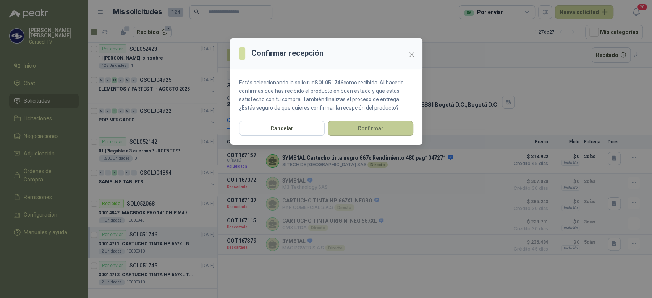
click at [366, 128] on button "Confirmar" at bounding box center [370, 128] width 86 height 15
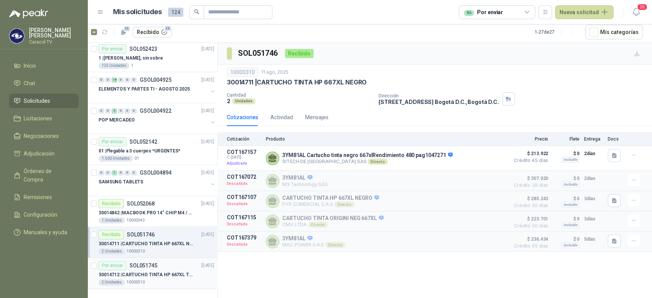
click at [169, 279] on div "2 Unidades 10000310" at bounding box center [156, 282] width 116 height 6
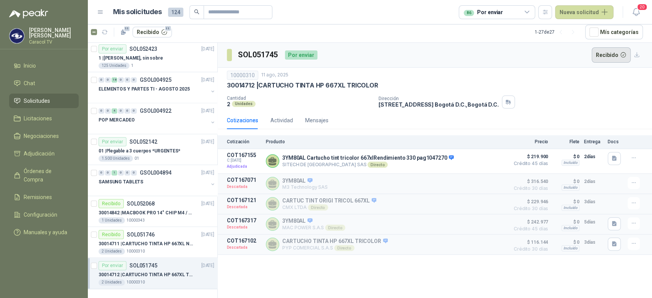
click at [610, 50] on button "Recibido" at bounding box center [610, 54] width 39 height 15
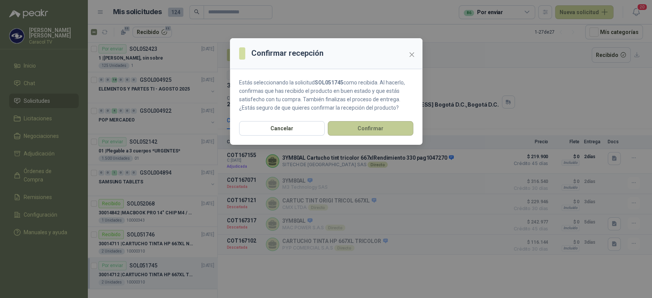
click at [366, 127] on button "Confirmar" at bounding box center [370, 128] width 86 height 15
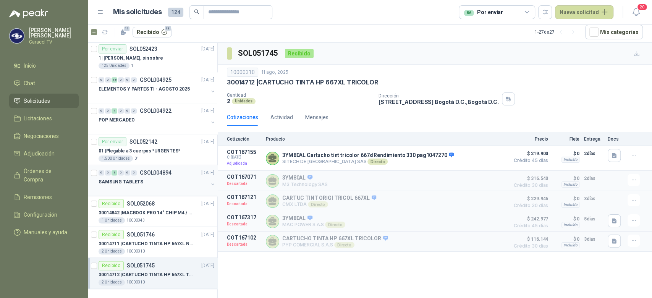
click at [151, 187] on div at bounding box center [153, 189] width 110 height 6
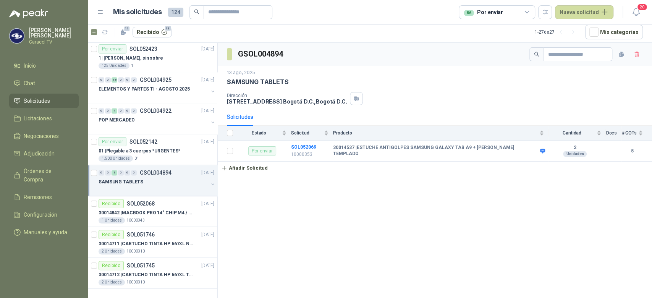
click at [193, 189] on div at bounding box center [153, 189] width 110 height 6
click at [171, 210] on p "30014537 | ESTUCHE ANTIGOLPES SAMSUNG GALAXY TAB A9 + VIDRIO TEMPLADO" at bounding box center [154, 212] width 95 height 7
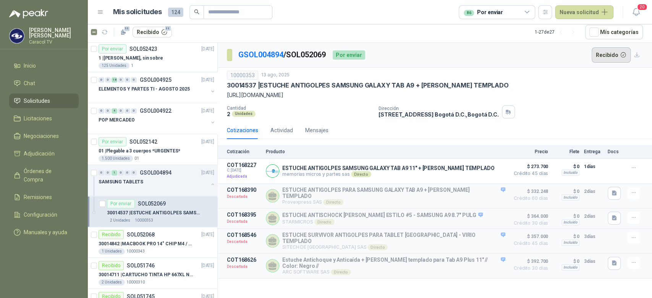
click at [601, 53] on button "Recibido" at bounding box center [610, 54] width 39 height 15
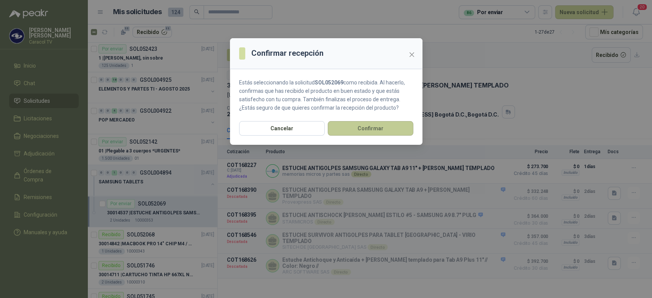
click at [388, 131] on button "Confirmar" at bounding box center [370, 128] width 86 height 15
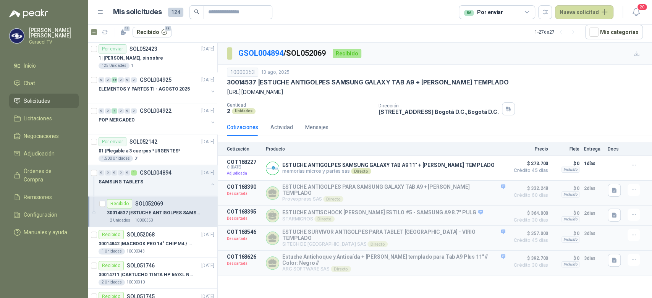
click at [516, 12] on div "86 Por enviar" at bounding box center [496, 12] width 76 height 14
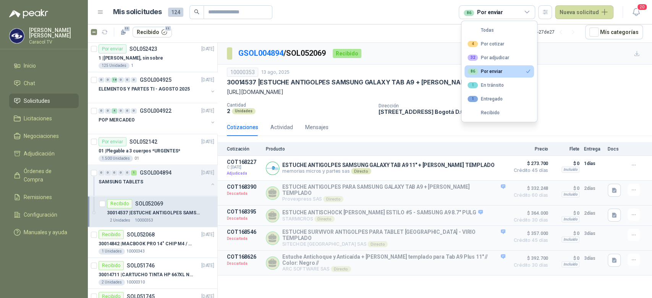
click at [510, 66] on button "86 Por enviar" at bounding box center [498, 71] width 69 height 12
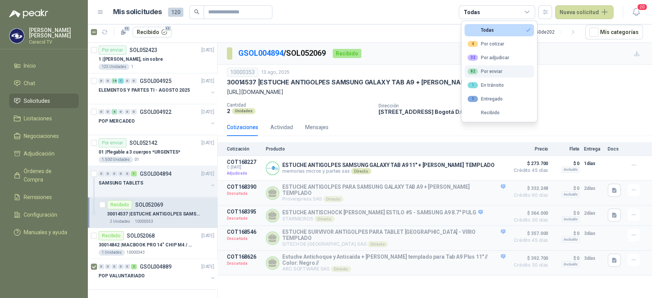
click at [502, 69] on button "82 Por enviar" at bounding box center [498, 71] width 69 height 12
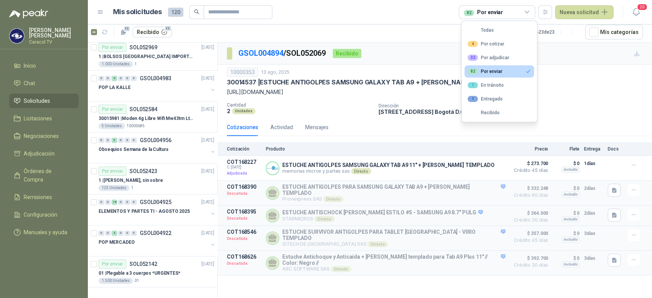
scroll to position [558, 0]
click at [148, 150] on p "Obsequios Semana de la Cultura" at bounding box center [132, 150] width 69 height 7
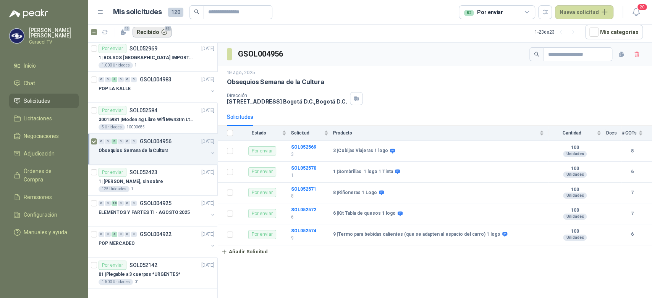
click at [159, 34] on button "Recibido 16" at bounding box center [151, 32] width 39 height 11
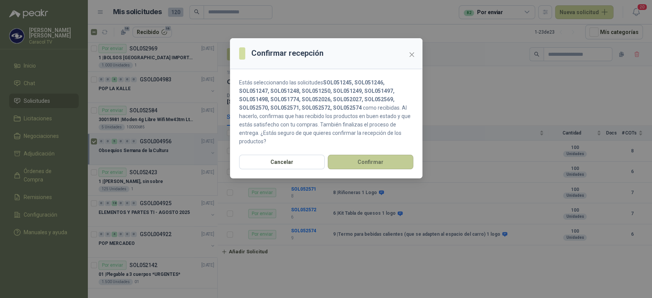
click at [349, 155] on button "Confirmar" at bounding box center [370, 162] width 86 height 15
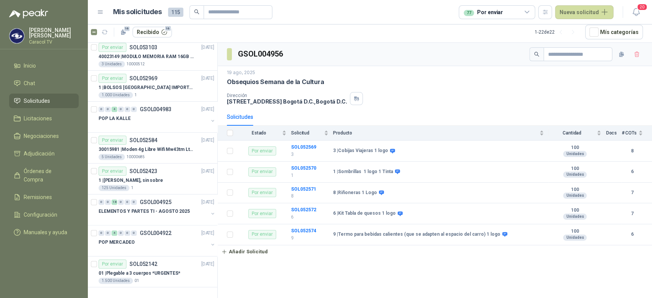
scroll to position [528, 0]
click at [158, 186] on div "125 Unidades 1" at bounding box center [156, 189] width 116 height 6
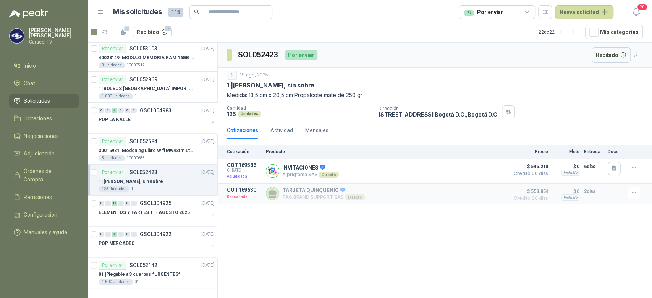
click at [98, 169] on article "Por enviar SOL052423 19/08/25 1 | Tarjeta Quinquenios, sin sobre 125 Unidades 1" at bounding box center [152, 180] width 129 height 31
click at [159, 32] on button "Recibido 17" at bounding box center [151, 32] width 39 height 11
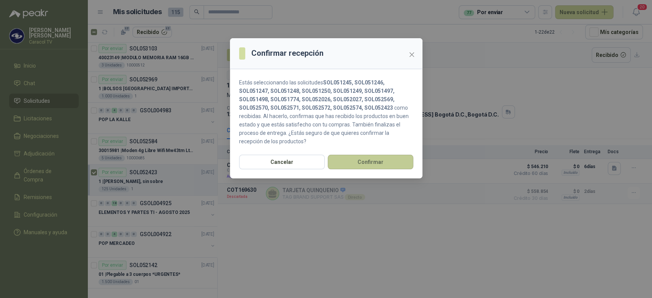
click at [354, 156] on button "Confirmar" at bounding box center [370, 162] width 86 height 15
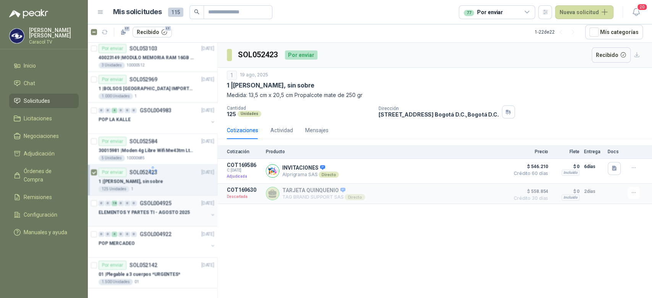
scroll to position [497, 0]
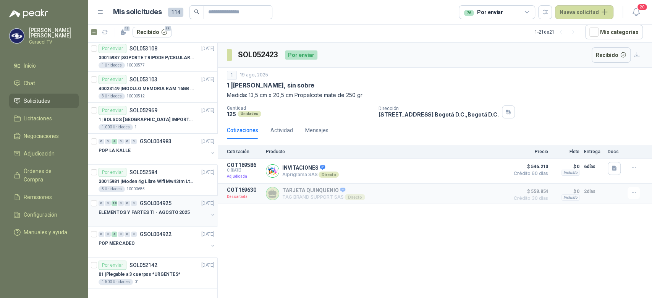
click at [139, 214] on p "ELEMENTOS Y PARTES TI - AGOSTO 2025" at bounding box center [143, 212] width 91 height 7
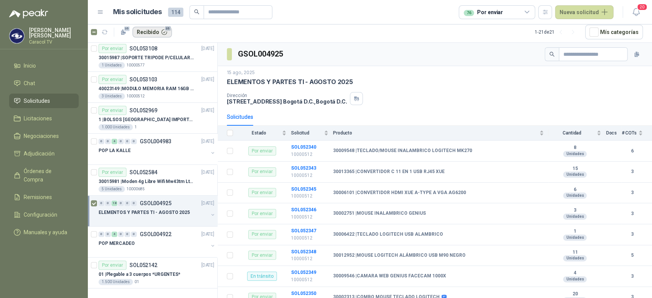
click at [161, 30] on button "Recibido 35" at bounding box center [151, 32] width 39 height 11
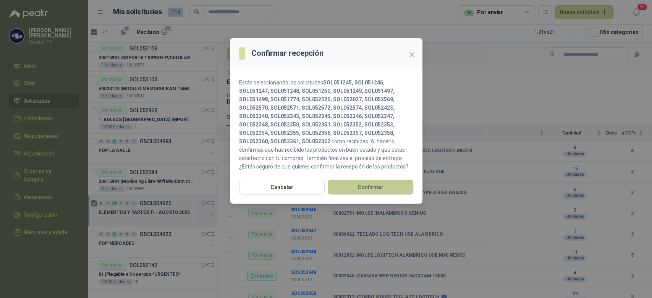
click at [373, 187] on button "Confirmar" at bounding box center [370, 187] width 86 height 15
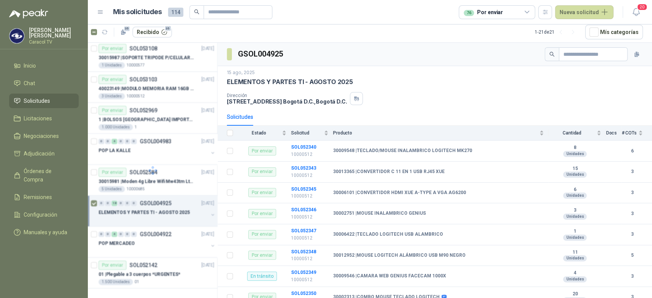
scroll to position [466, 0]
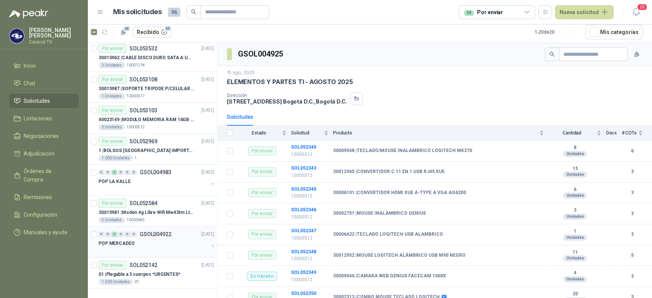
click at [161, 248] on div at bounding box center [153, 251] width 110 height 6
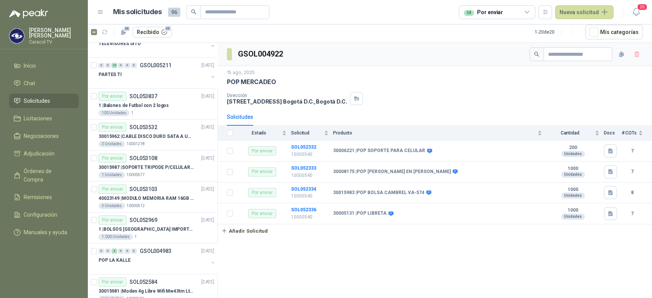
scroll to position [384, 0]
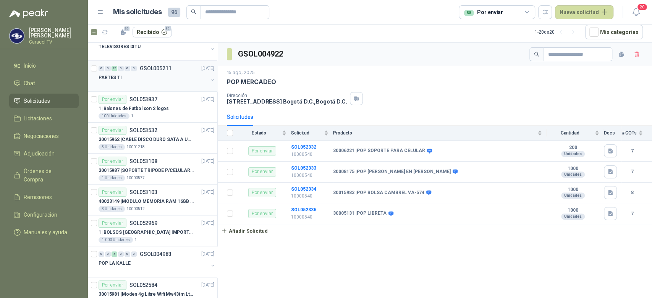
click at [139, 78] on div "PARTES TI" at bounding box center [153, 77] width 110 height 9
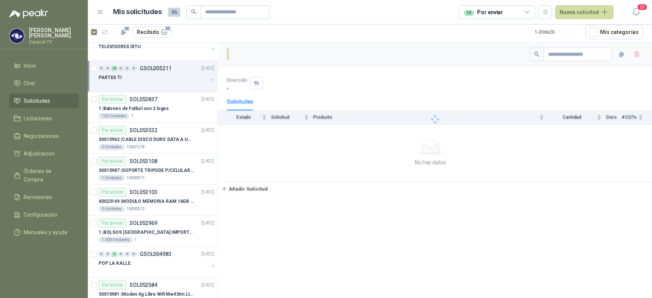
click at [145, 82] on div at bounding box center [153, 85] width 110 height 6
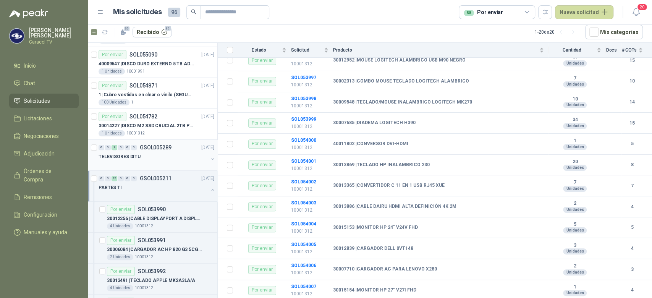
scroll to position [265, 0]
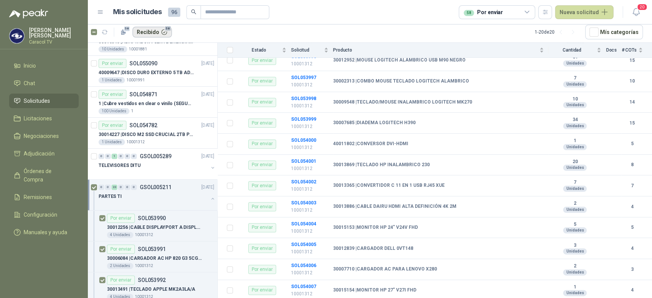
click at [161, 32] on button "Recibido 58" at bounding box center [151, 32] width 39 height 11
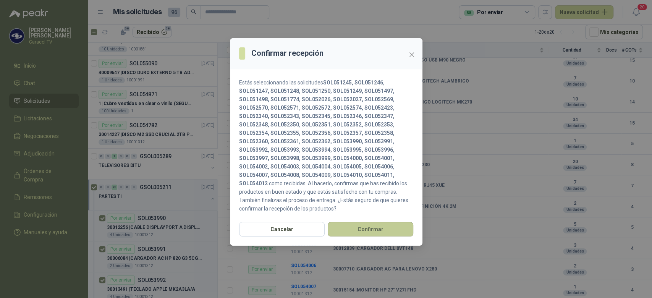
click at [358, 228] on button "Confirmar" at bounding box center [370, 229] width 86 height 15
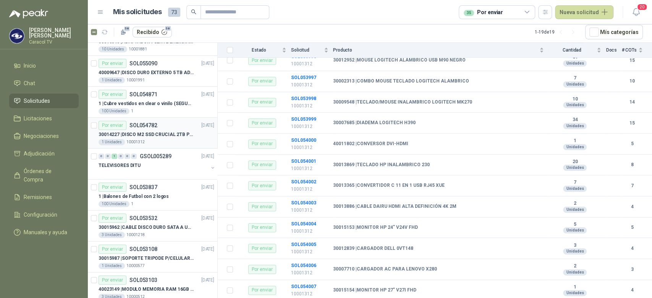
click at [149, 140] on div "1 Unidades 10001312" at bounding box center [156, 142] width 116 height 6
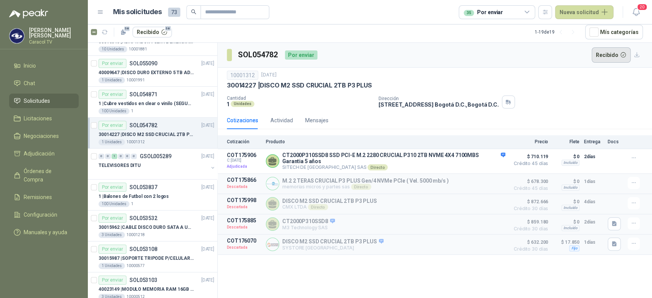
click at [612, 55] on button "Recibido" at bounding box center [610, 54] width 39 height 15
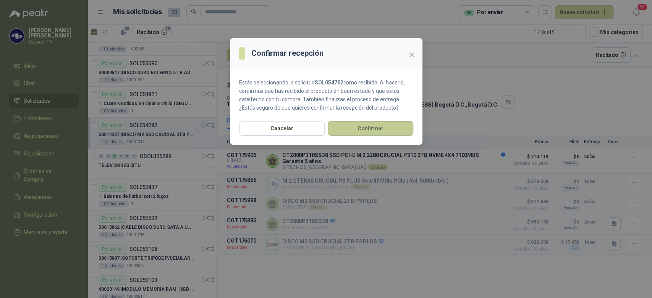
click at [375, 132] on button "Confirmar" at bounding box center [370, 128] width 86 height 15
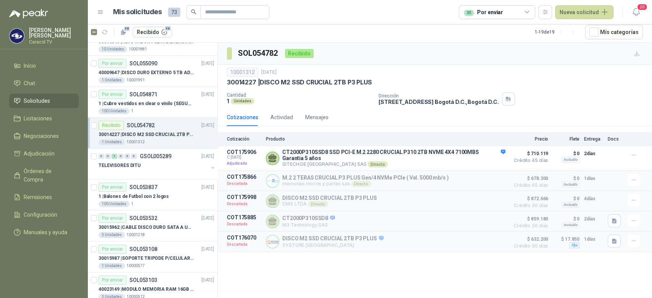
click at [497, 10] on div "35 Por enviar" at bounding box center [482, 12] width 39 height 8
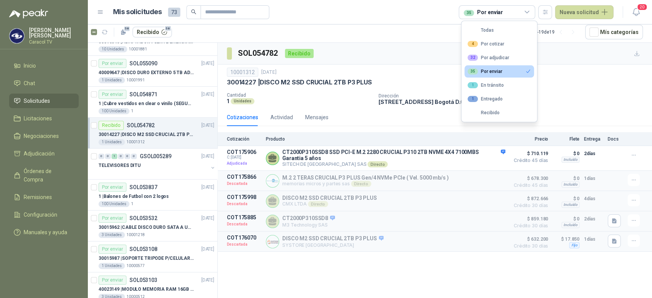
click at [495, 75] on button "35 Por enviar" at bounding box center [498, 71] width 69 height 12
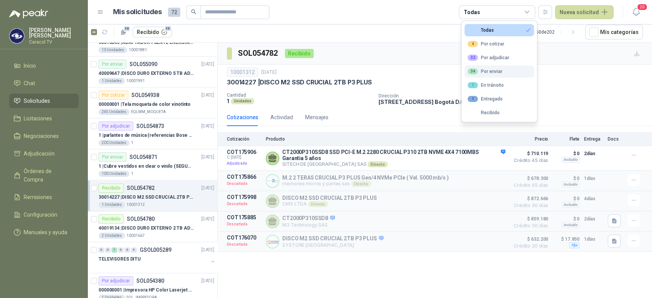
click at [495, 72] on div "34 Por enviar" at bounding box center [484, 71] width 35 height 6
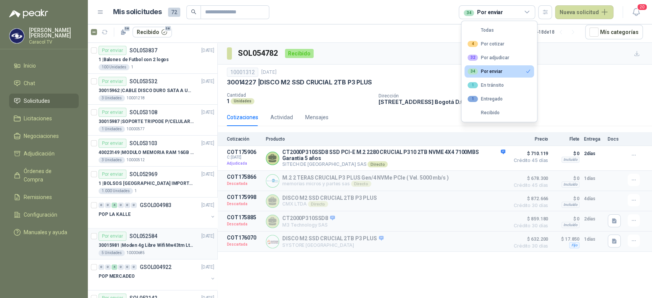
scroll to position [384, 0]
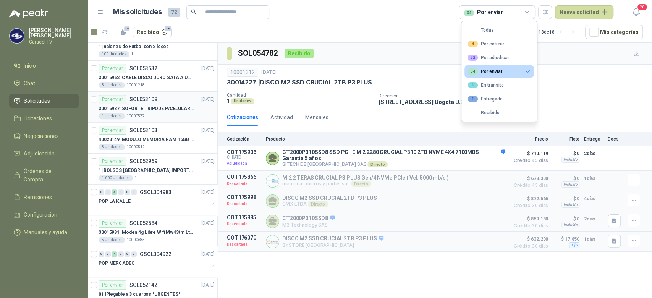
click at [165, 117] on div "1 Unidades 10000577" at bounding box center [156, 116] width 116 height 6
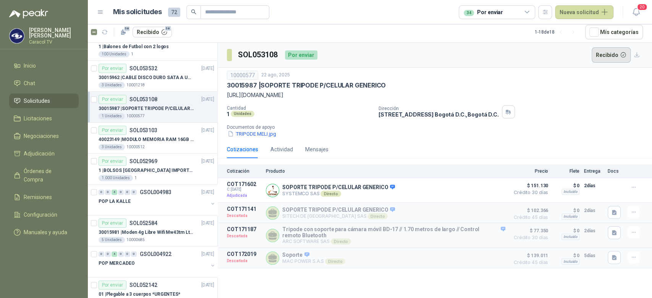
click at [611, 53] on button "Recibido" at bounding box center [610, 54] width 39 height 15
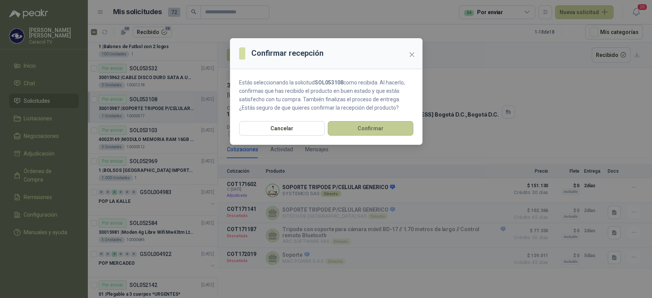
click at [345, 135] on button "Confirmar" at bounding box center [370, 128] width 86 height 15
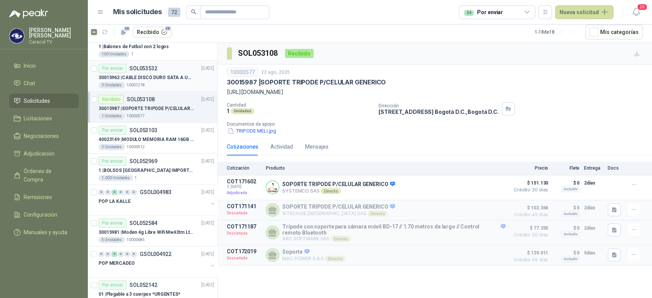
click at [165, 85] on div "3 Unidades 10001218" at bounding box center [156, 85] width 116 height 6
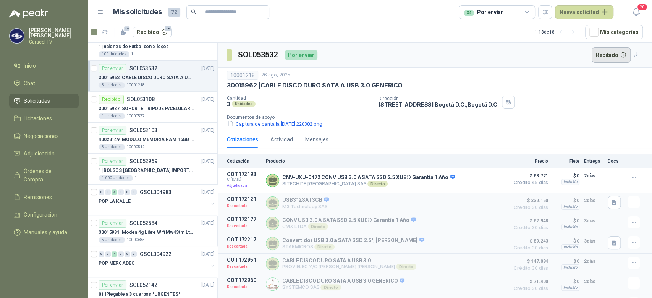
click at [603, 55] on button "Recibido" at bounding box center [610, 54] width 39 height 15
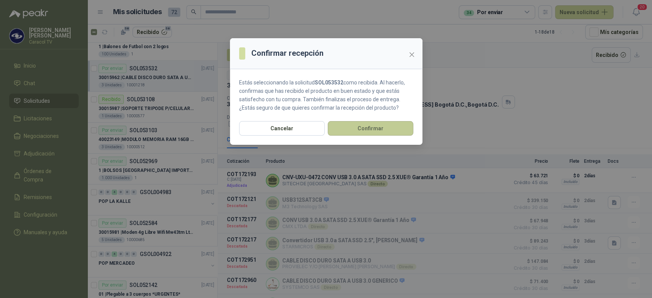
click at [372, 123] on button "Confirmar" at bounding box center [370, 128] width 86 height 15
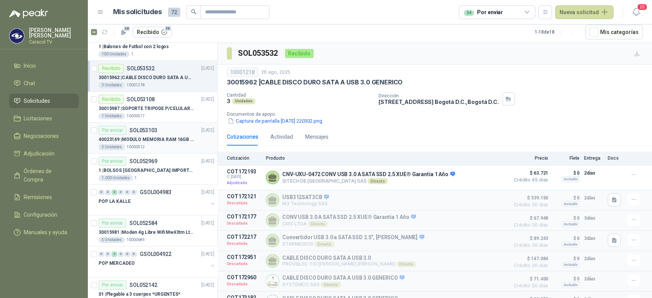
click at [173, 142] on p "40023149 | MODULO MEMORIA RAM 16GB DDR4 2666 MHZ - PORTATIL" at bounding box center [145, 139] width 95 height 7
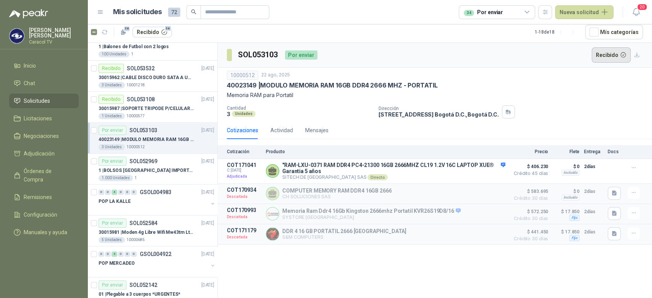
click at [595, 56] on button "Recibido" at bounding box center [610, 54] width 39 height 15
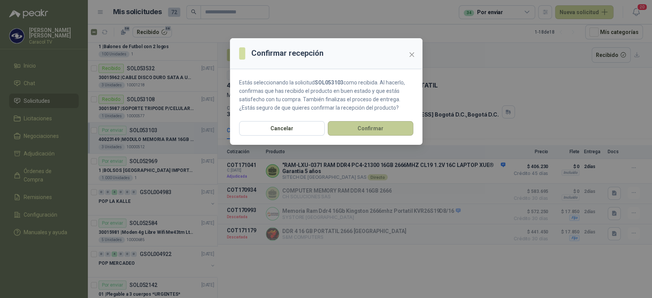
click at [379, 126] on button "Confirmar" at bounding box center [370, 128] width 86 height 15
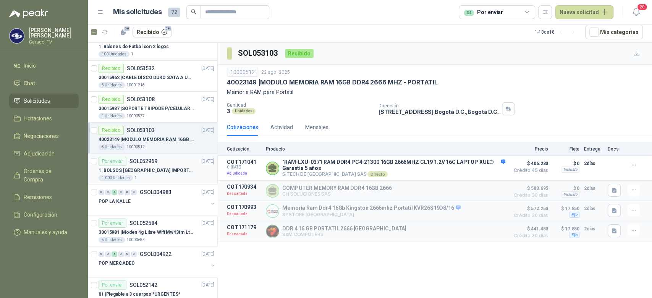
click at [149, 167] on p "1 | BOLSOS VENECIA IMPORTADO VA-397-1" at bounding box center [145, 170] width 95 height 7
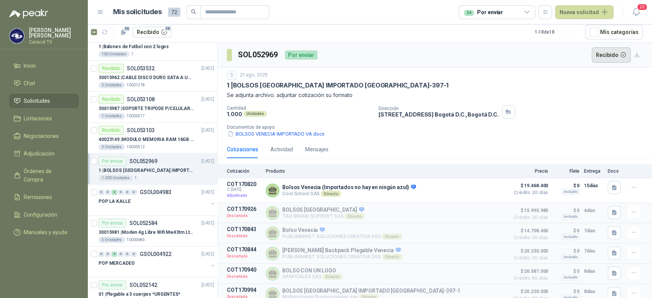
click at [605, 59] on button "Recibido" at bounding box center [610, 54] width 39 height 15
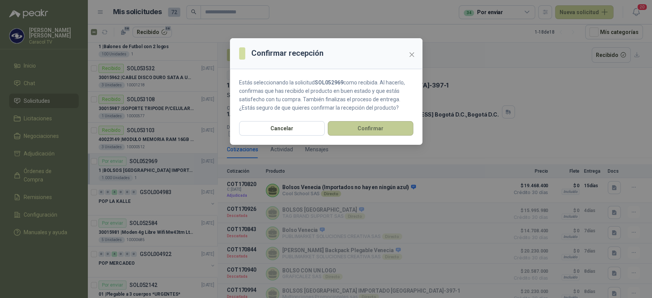
click at [385, 128] on button "Confirmar" at bounding box center [370, 128] width 86 height 15
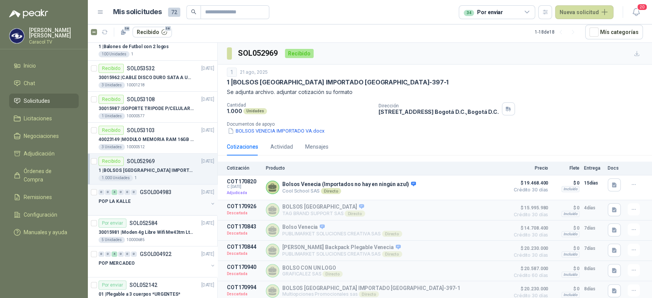
click at [159, 206] on div at bounding box center [153, 209] width 110 height 6
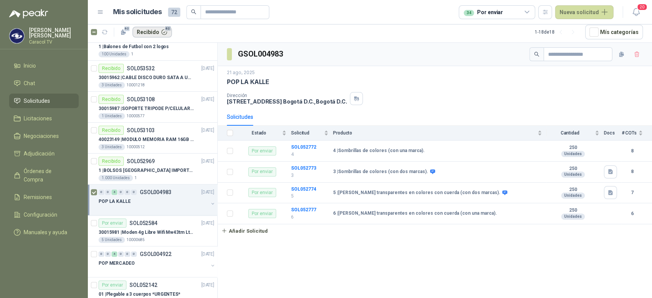
click at [152, 34] on button "Recibido 62" at bounding box center [151, 32] width 39 height 11
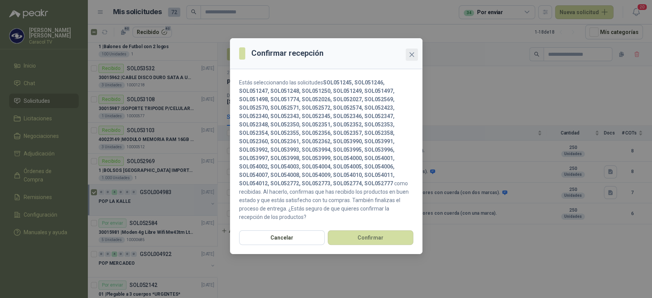
click at [415, 54] on span "Close" at bounding box center [411, 55] width 12 height 6
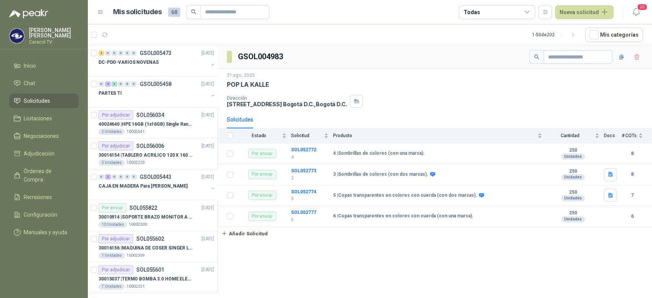
click at [522, 15] on div "Todas" at bounding box center [496, 12] width 76 height 14
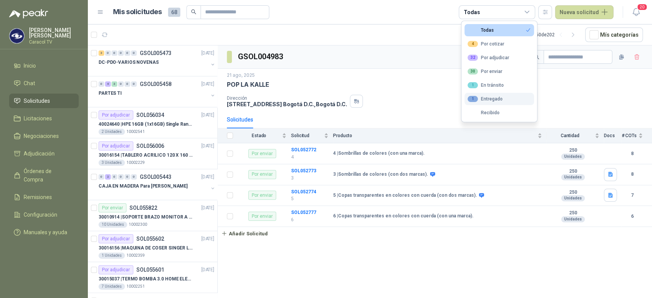
click at [497, 96] on div "1 Entregado" at bounding box center [484, 99] width 35 height 6
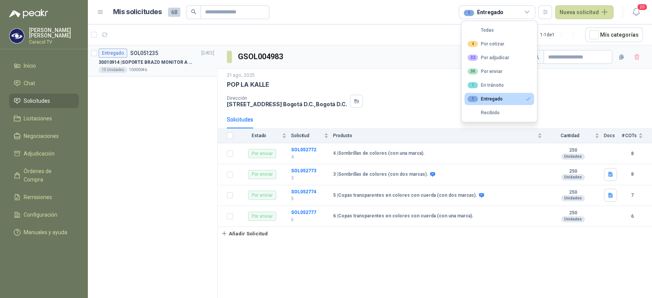
click at [174, 63] on p "30010914 | SOPORTE BRAZO MONITOR A ESCRITORIO NBF80" at bounding box center [145, 62] width 95 height 7
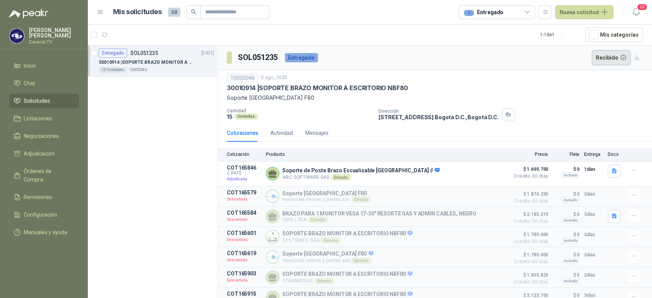
click at [611, 58] on button "Recibido" at bounding box center [610, 57] width 39 height 15
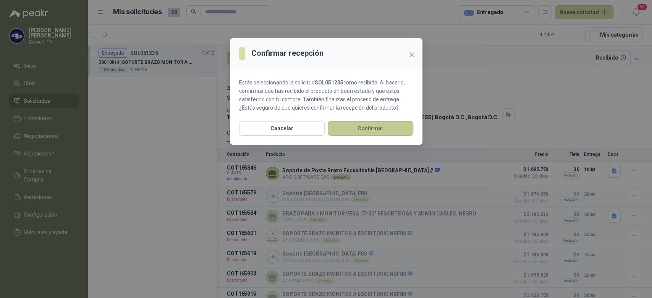
click at [384, 127] on button "Confirmar" at bounding box center [370, 128] width 86 height 15
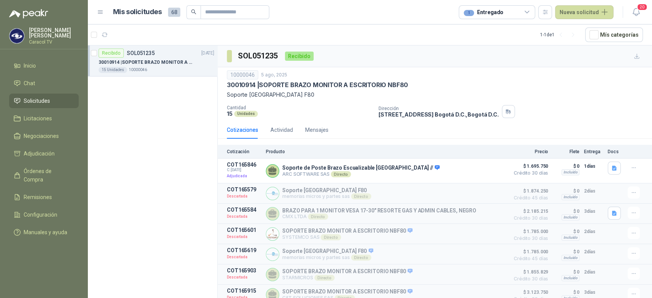
click at [504, 11] on div "1 Entregado" at bounding box center [496, 12] width 76 height 14
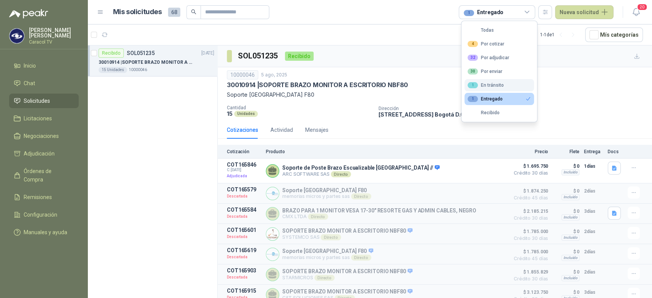
click at [500, 83] on div "1 En tránsito" at bounding box center [485, 85] width 36 height 6
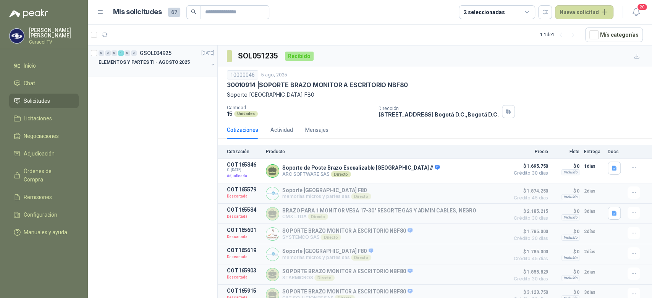
click at [144, 63] on p "ELEMENTOS Y PARTES TI - AGOSTO 2025" at bounding box center [143, 62] width 91 height 7
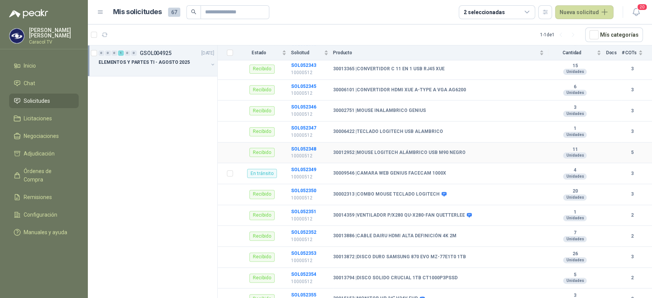
scroll to position [119, 0]
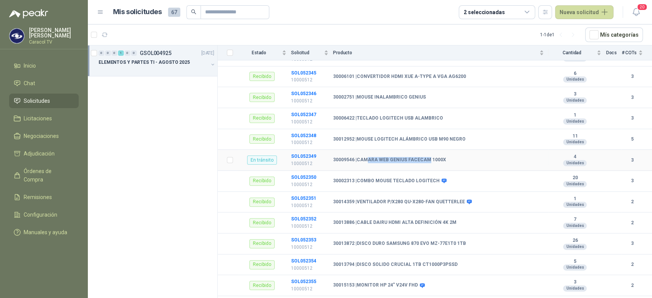
drag, startPoint x: 367, startPoint y: 156, endPoint x: 424, endPoint y: 156, distance: 57.3
click at [424, 156] on td "30009546 | CAMARA WEB GENIUS FACECAM 1000X" at bounding box center [440, 160] width 215 height 21
click at [165, 68] on div at bounding box center [153, 70] width 110 height 6
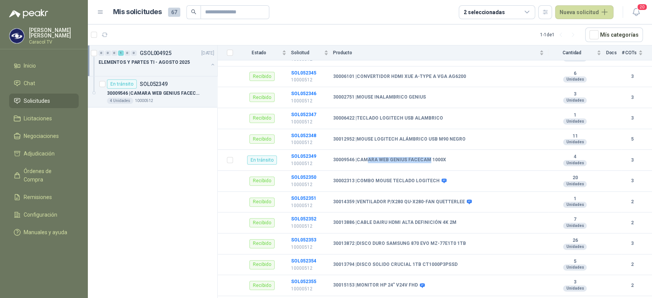
scroll to position [3, 0]
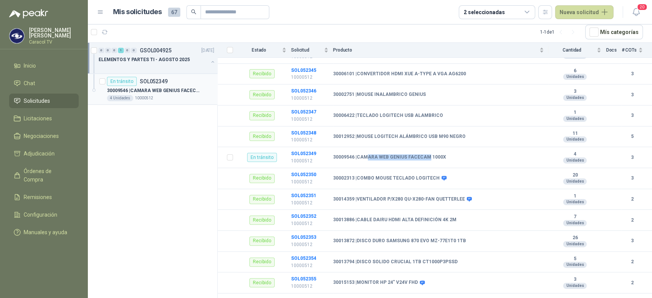
click at [165, 89] on p "30009546 | CAMARA WEB GENIUS FACECAM 1000X" at bounding box center [154, 90] width 95 height 7
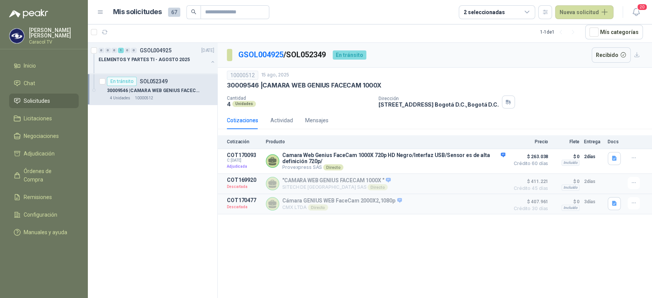
click at [177, 90] on p "30009546 | CAMARA WEB GENIUS FACECAM 1000X" at bounding box center [154, 90] width 95 height 7
click at [281, 120] on div "Actividad" at bounding box center [281, 120] width 23 height 8
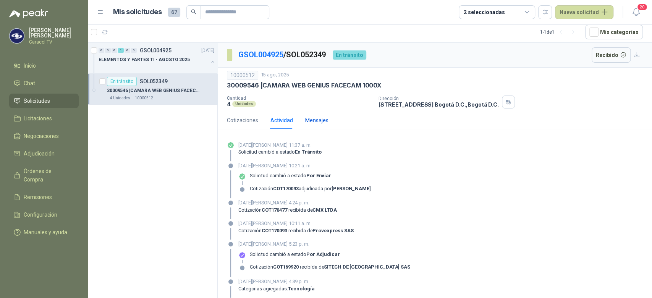
click at [316, 118] on div "Mensajes" at bounding box center [316, 120] width 23 height 8
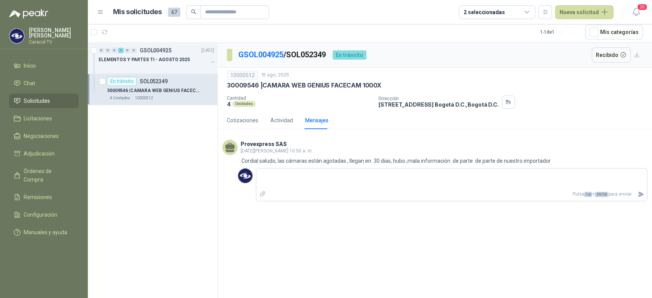
click at [171, 86] on div "30009546 | CAMARA WEB GENIUS FACECAM 1000X" at bounding box center [160, 90] width 107 height 9
click at [156, 85] on div "En tránsito SOL052349" at bounding box center [137, 81] width 61 height 9
click at [161, 61] on p "ELEMENTOS Y PARTES TI - AGOSTO 2025" at bounding box center [143, 59] width 91 height 7
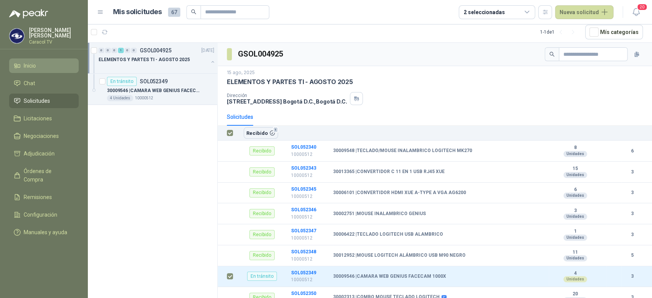
click at [26, 66] on span "Inicio" at bounding box center [30, 65] width 12 height 8
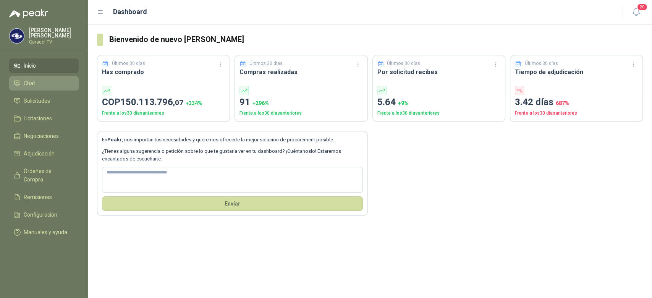
click at [33, 85] on span "Chat" at bounding box center [29, 83] width 11 height 8
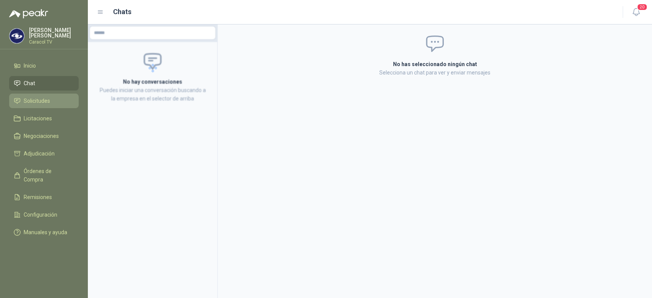
click at [34, 96] on link "Solicitudes" at bounding box center [43, 101] width 69 height 15
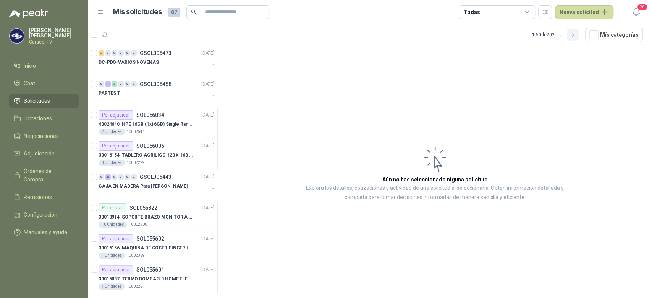
click at [579, 38] on button "button" at bounding box center [572, 35] width 12 height 12
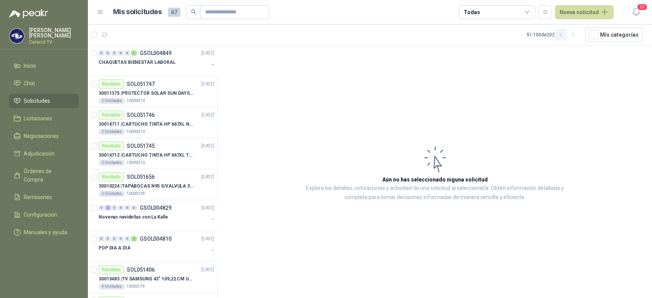
click at [560, 35] on icon "button" at bounding box center [560, 35] width 6 height 6
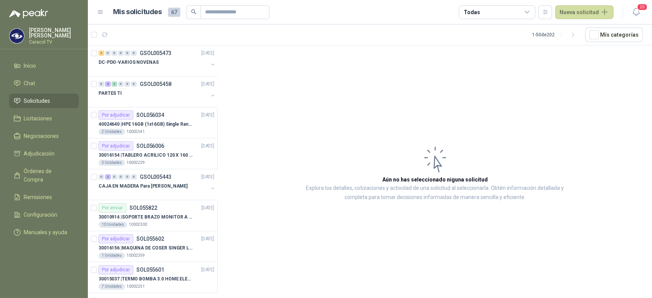
click at [486, 15] on div "Todas" at bounding box center [496, 12] width 76 height 14
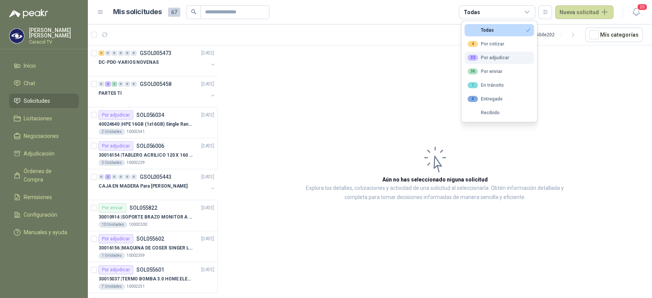
click at [500, 55] on div "32 Por adjudicar" at bounding box center [488, 58] width 42 height 6
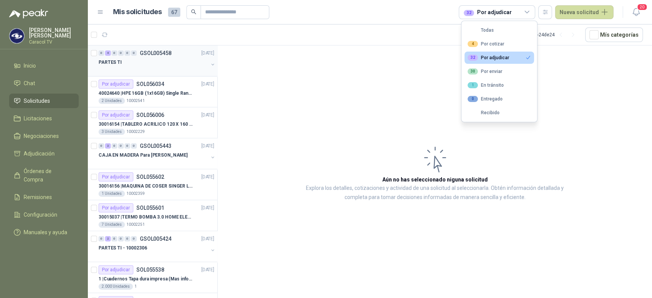
click at [155, 69] on div at bounding box center [153, 70] width 110 height 6
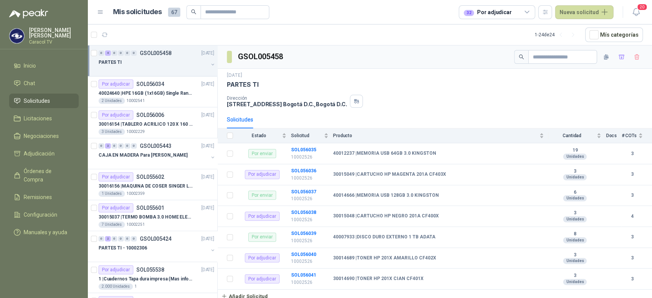
click at [164, 65] on div "PARTES TI" at bounding box center [153, 62] width 110 height 9
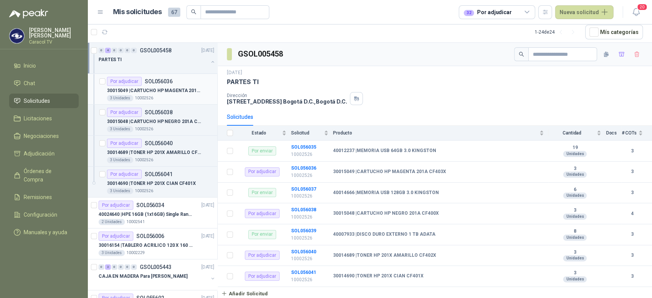
click at [169, 92] on p "30015049 | CARTUCHO HP MAGENTA 201A CF403X" at bounding box center [154, 90] width 95 height 7
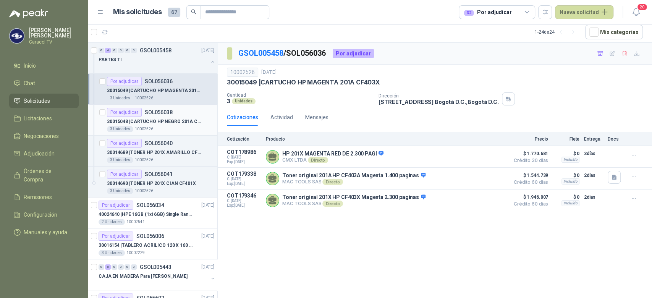
click at [171, 121] on p "30015048 | CARTUCHO HP NEGRO 201A CF400X" at bounding box center [154, 121] width 95 height 7
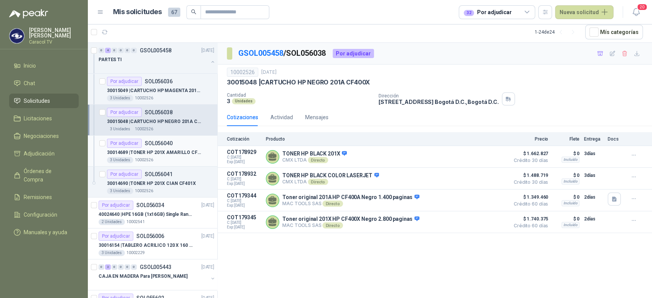
click at [167, 153] on p "30014689 | TONER HP 201X AMARILLO CF402X" at bounding box center [154, 152] width 95 height 7
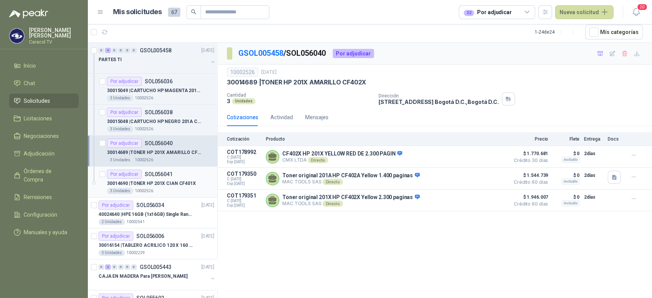
click at [169, 186] on p "30014690 | TONER HP 201X CIAN CF401X" at bounding box center [151, 183] width 89 height 7
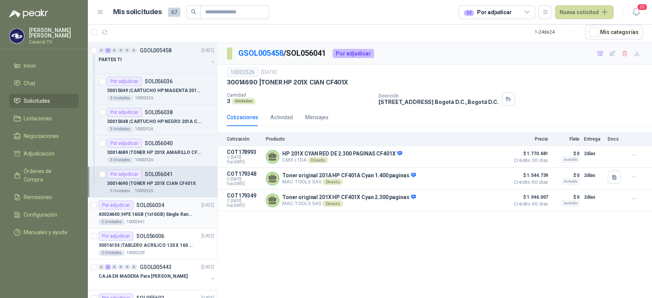
click at [161, 217] on p "40024640 | HPE 16GB (1x16GB) Single Rank x4 DDR4-2400" at bounding box center [145, 214] width 95 height 7
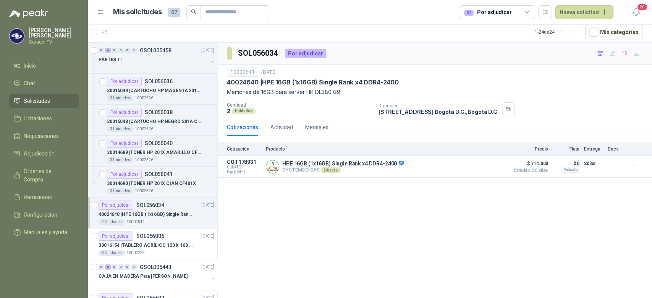
scroll to position [119, 0]
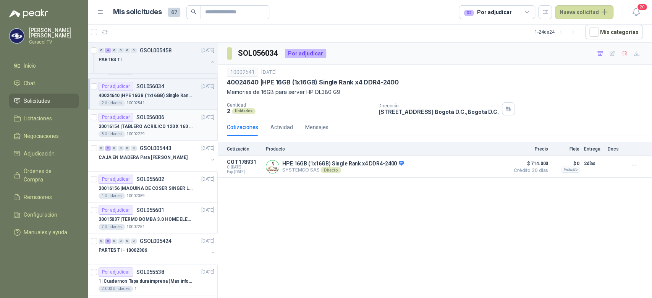
click at [168, 130] on div "30016154 | TABLERO ACRILICO 120 X 160 CON RUEDAS" at bounding box center [156, 126] width 116 height 9
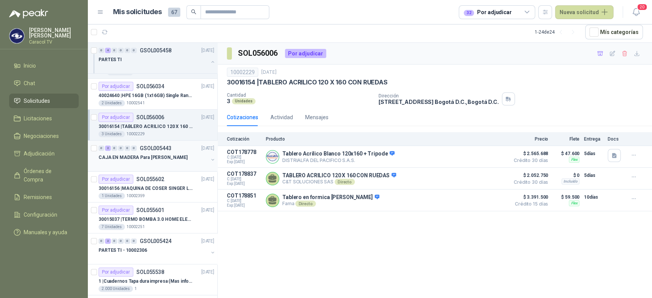
click at [150, 157] on p "CAJA EN MADERA Para [PERSON_NAME]" at bounding box center [142, 157] width 89 height 7
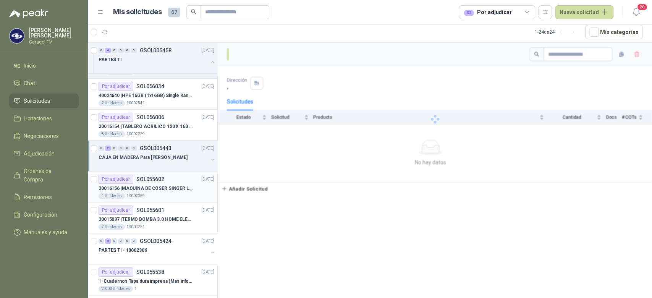
click at [152, 181] on p "SOL055602" at bounding box center [150, 178] width 28 height 5
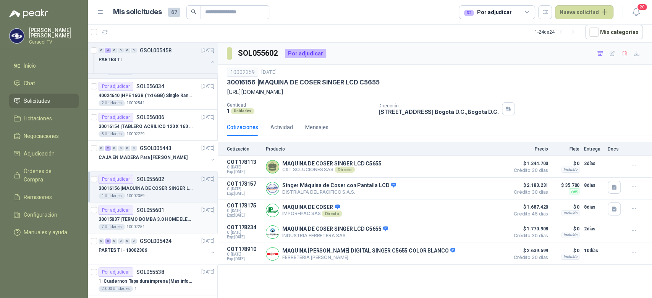
click at [150, 224] on div "7 Unidades 10002251" at bounding box center [156, 227] width 116 height 6
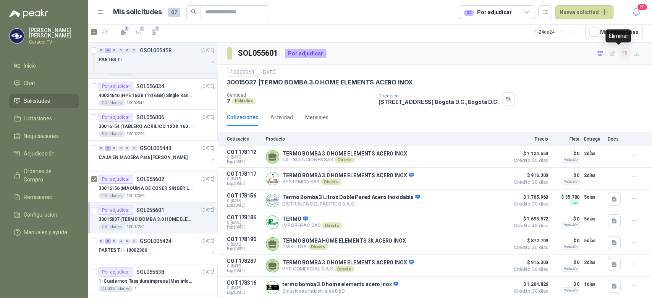
click at [621, 53] on icon "button" at bounding box center [624, 53] width 6 height 6
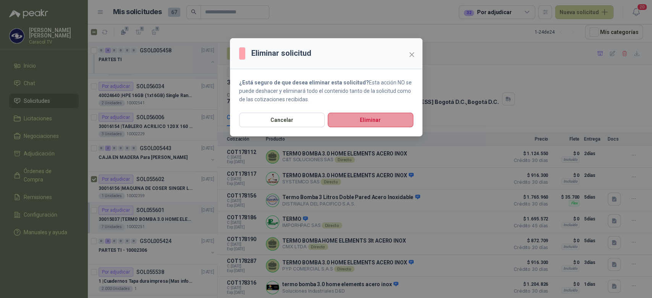
click at [382, 122] on button "Eliminar" at bounding box center [370, 120] width 86 height 15
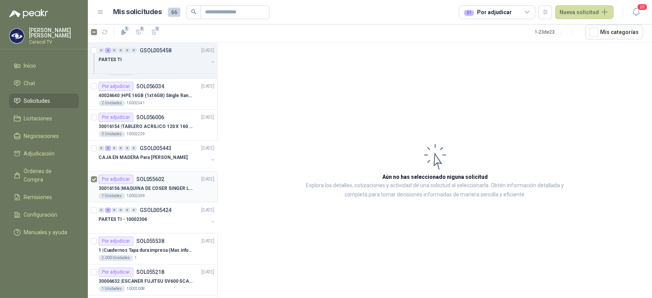
click at [168, 189] on p "30016156 | MAQUINA DE COSER SINGER LCD C5655" at bounding box center [145, 188] width 95 height 7
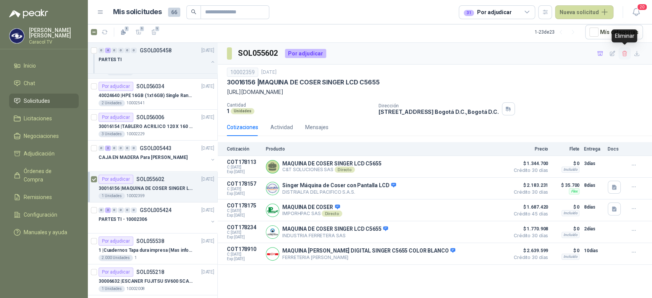
click at [624, 54] on icon "button" at bounding box center [624, 53] width 6 height 6
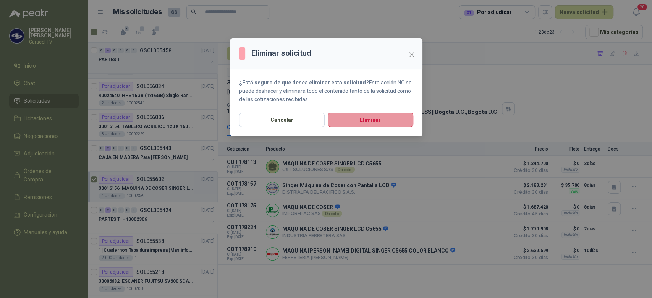
click at [398, 116] on button "Eliminar" at bounding box center [370, 120] width 86 height 15
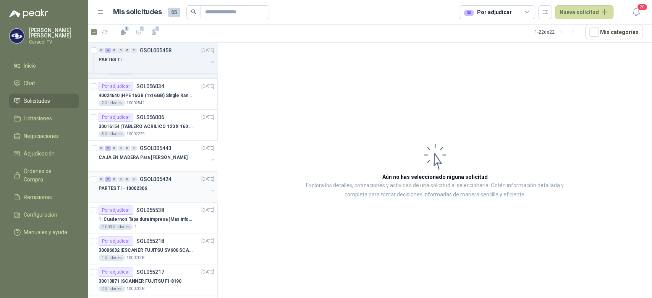
click at [146, 194] on div at bounding box center [153, 196] width 110 height 6
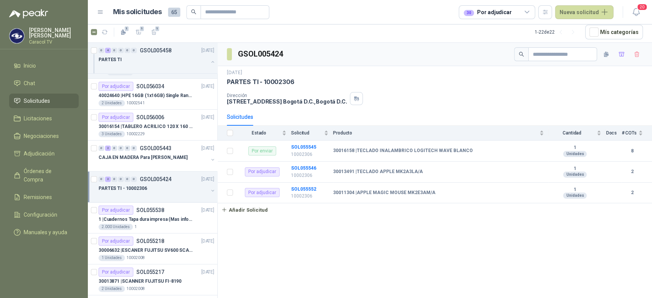
click at [174, 196] on div at bounding box center [153, 196] width 110 height 6
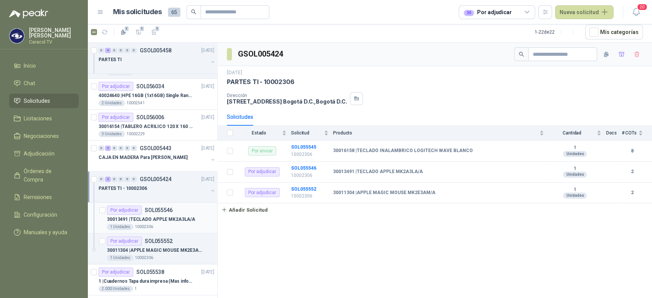
click at [163, 218] on p "30013491 | TECLADO APPLE MK2A3LA/A" at bounding box center [151, 219] width 88 height 7
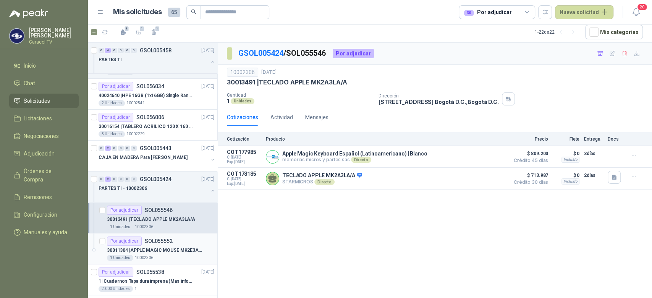
click at [166, 247] on p "30011304 | APPLE MAGIC MOUSE MK2E3AM/A" at bounding box center [154, 250] width 95 height 7
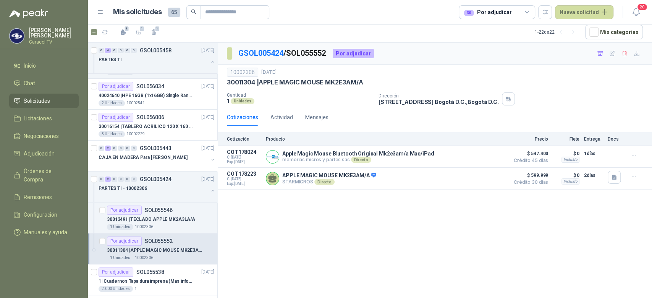
scroll to position [237, 0]
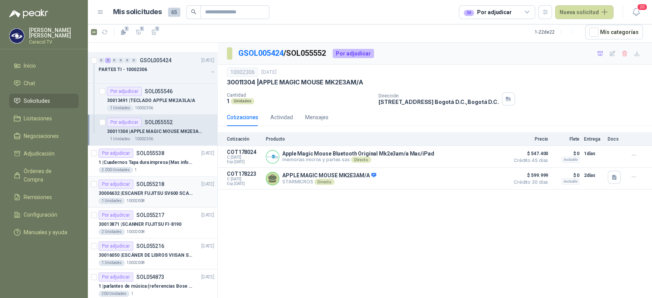
click at [162, 202] on div "1 Unidades 10002008" at bounding box center [156, 201] width 116 height 6
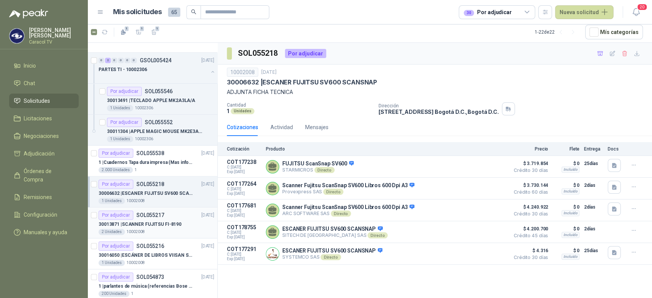
click at [159, 226] on p "30013871 | SCANNER FUJITSU FI-8190" at bounding box center [139, 224] width 83 height 7
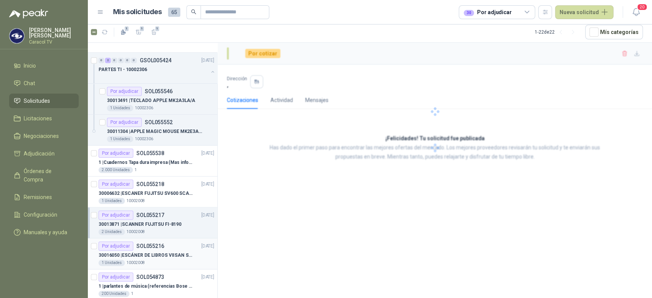
click at [166, 252] on p "30016050 | ESCÁNER DE LIBROS VIISAN S21" at bounding box center [145, 255] width 95 height 7
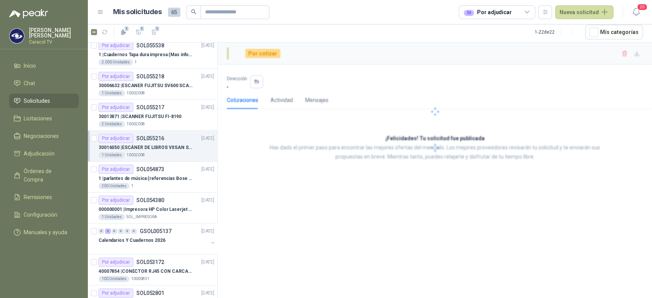
scroll to position [356, 0]
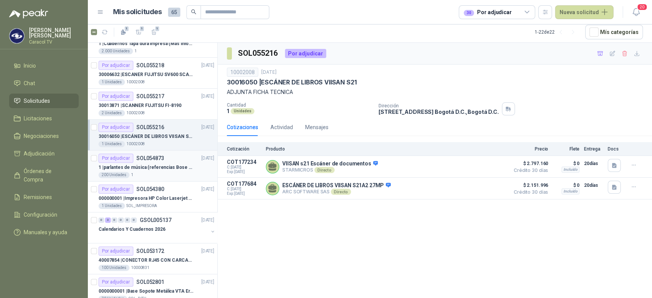
click at [158, 155] on p "SOL054873" at bounding box center [150, 157] width 28 height 5
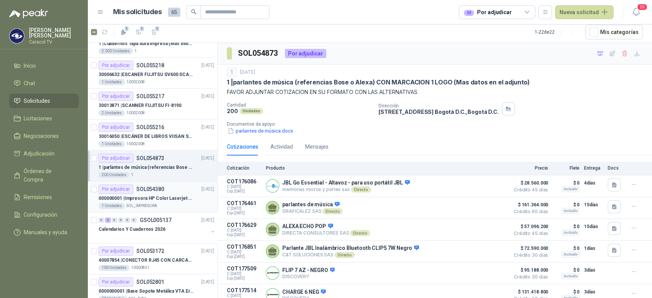
click at [155, 195] on p "000000001 | Impresora HP Color Laserjet Pro 3201dw" at bounding box center [145, 198] width 95 height 7
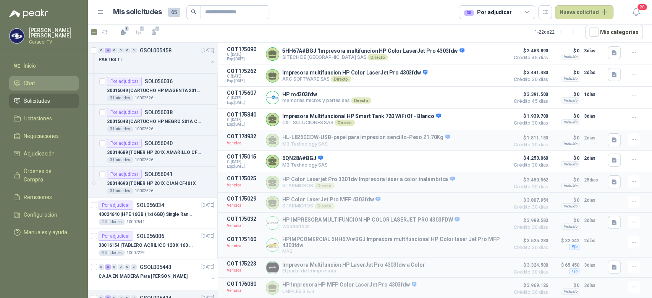
click at [40, 81] on li "Chat" at bounding box center [44, 83] width 60 height 8
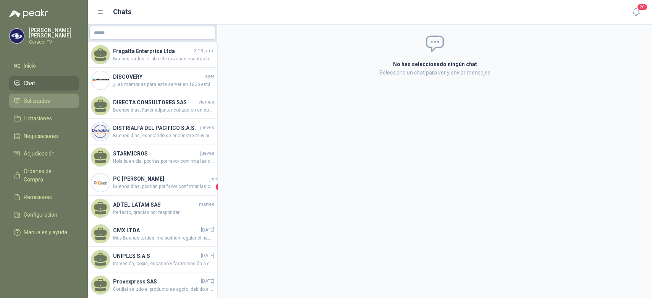
click at [60, 97] on li "Solicitudes" at bounding box center [44, 101] width 60 height 8
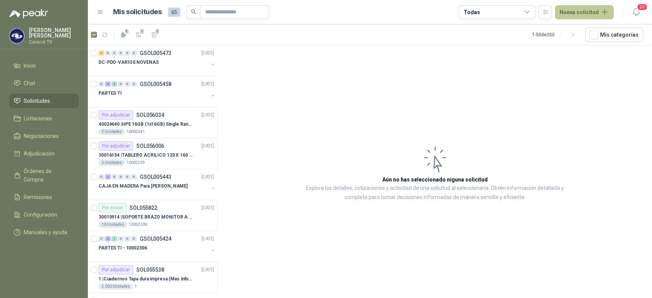
click at [594, 15] on button "Nueva solicitud" at bounding box center [584, 12] width 58 height 14
click at [592, 28] on link "Solicitud" at bounding box center [592, 30] width 65 height 13
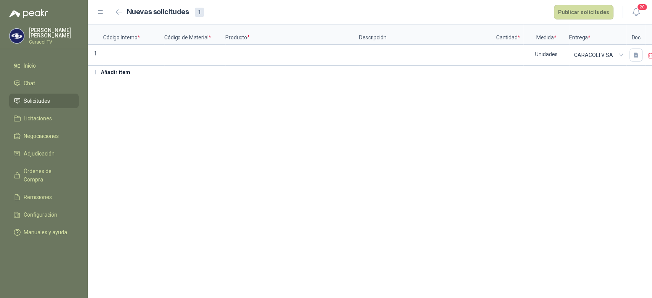
click at [37, 101] on span "Solicitudes" at bounding box center [37, 101] width 26 height 8
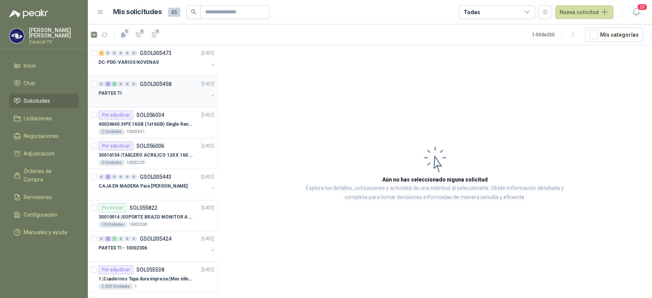
click at [142, 93] on div "PARTES TI" at bounding box center [153, 93] width 110 height 9
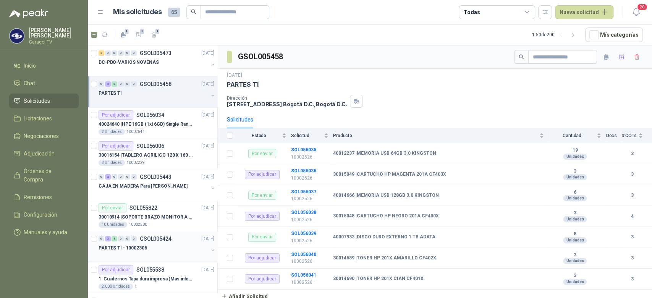
click at [160, 252] on div at bounding box center [153, 255] width 110 height 6
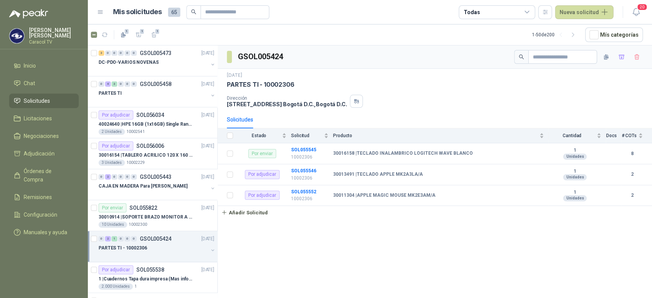
click at [191, 251] on div "PARTES TI - 10002306" at bounding box center [153, 247] width 110 height 9
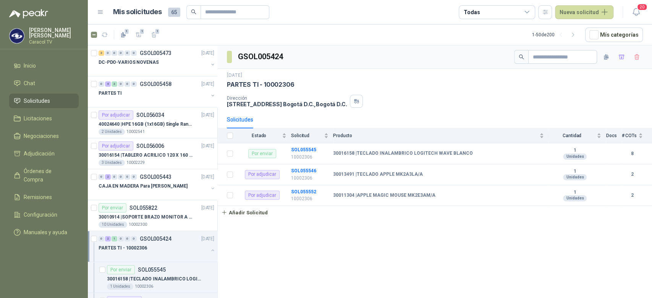
scroll to position [119, 0]
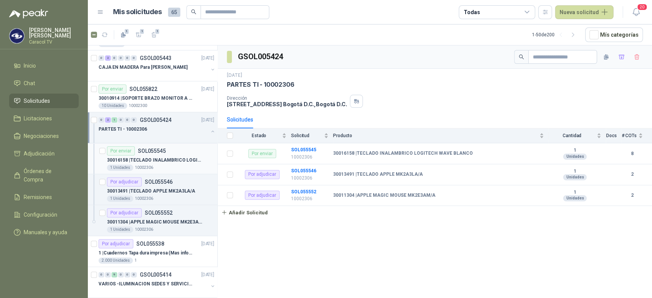
click at [183, 168] on div "1 Unidades 10002306" at bounding box center [160, 168] width 107 height 6
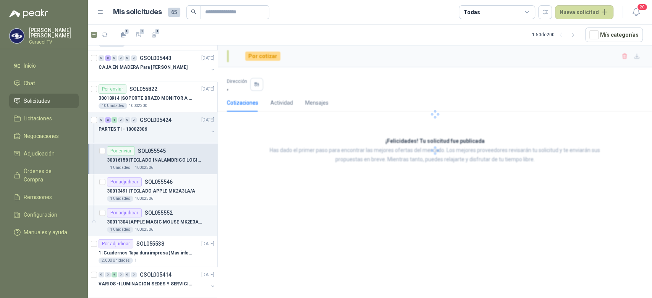
click at [180, 191] on p "30013491 | TECLADO APPLE MK2A3LA/A" at bounding box center [151, 190] width 88 height 7
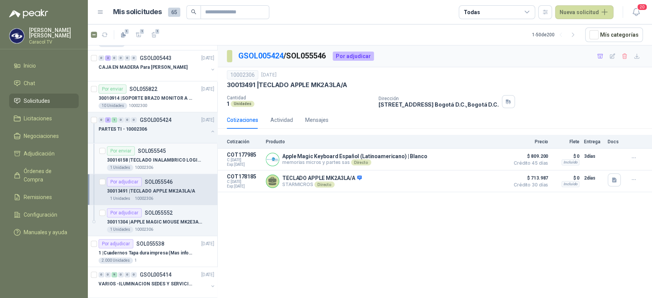
click at [187, 163] on div "30016158 | TECLADO INALAMBRICO LOGITECH WAVE BLANCO" at bounding box center [160, 159] width 107 height 9
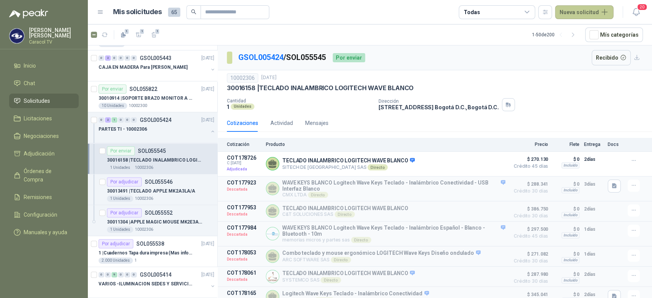
click at [582, 9] on button "Nueva solicitud" at bounding box center [584, 12] width 58 height 14
click at [582, 26] on link "Solicitud" at bounding box center [592, 30] width 65 height 13
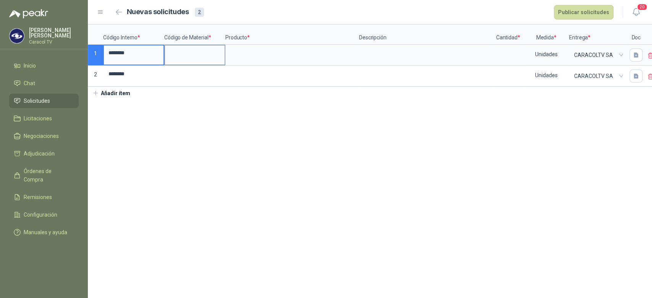
click at [182, 50] on input at bounding box center [195, 52] width 60 height 15
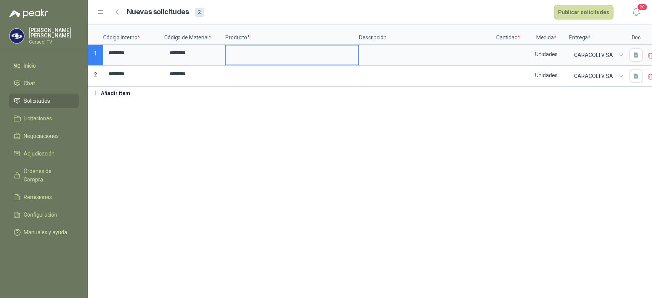
click at [250, 59] on input at bounding box center [292, 52] width 132 height 15
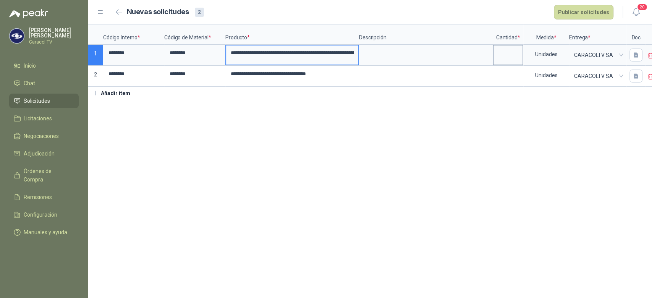
click at [504, 58] on input at bounding box center [507, 52] width 29 height 15
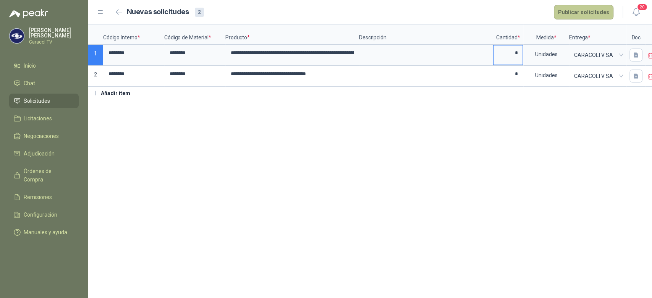
click at [592, 16] on button "Publicar solicitudes" at bounding box center [583, 12] width 60 height 15
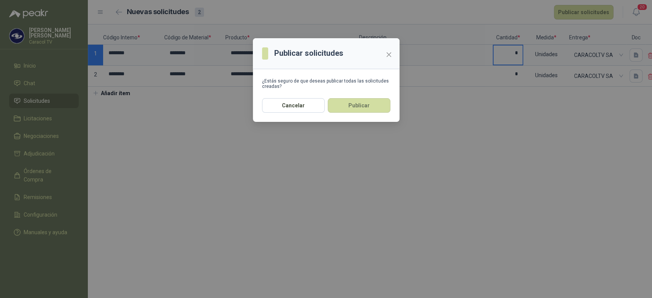
click at [351, 102] on button "Publicar" at bounding box center [358, 105] width 63 height 15
